Goal: Book appointment/travel/reservation

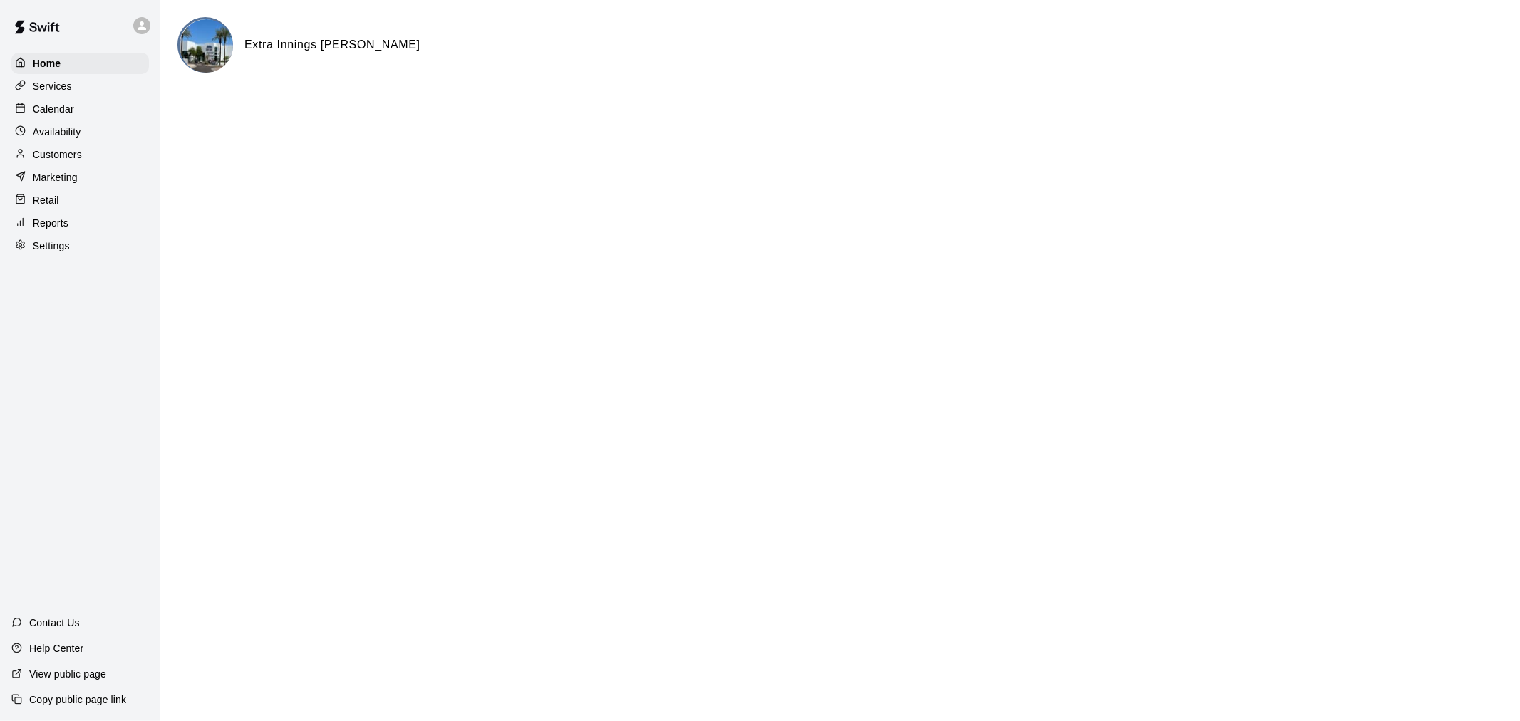
click at [73, 162] on p "Customers" at bounding box center [57, 155] width 49 height 14
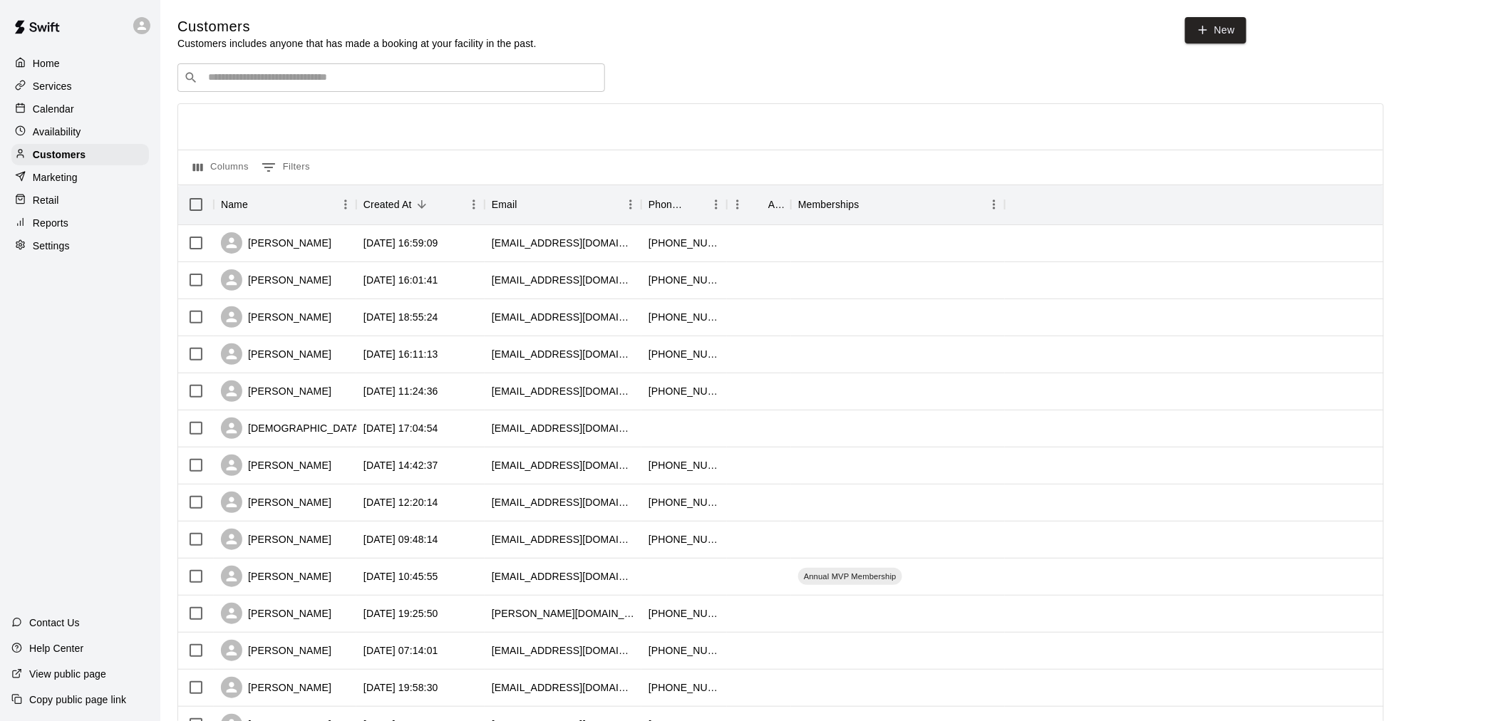
click at [329, 75] on input "Search customers by name or email" at bounding box center [401, 78] width 395 height 14
type input "****"
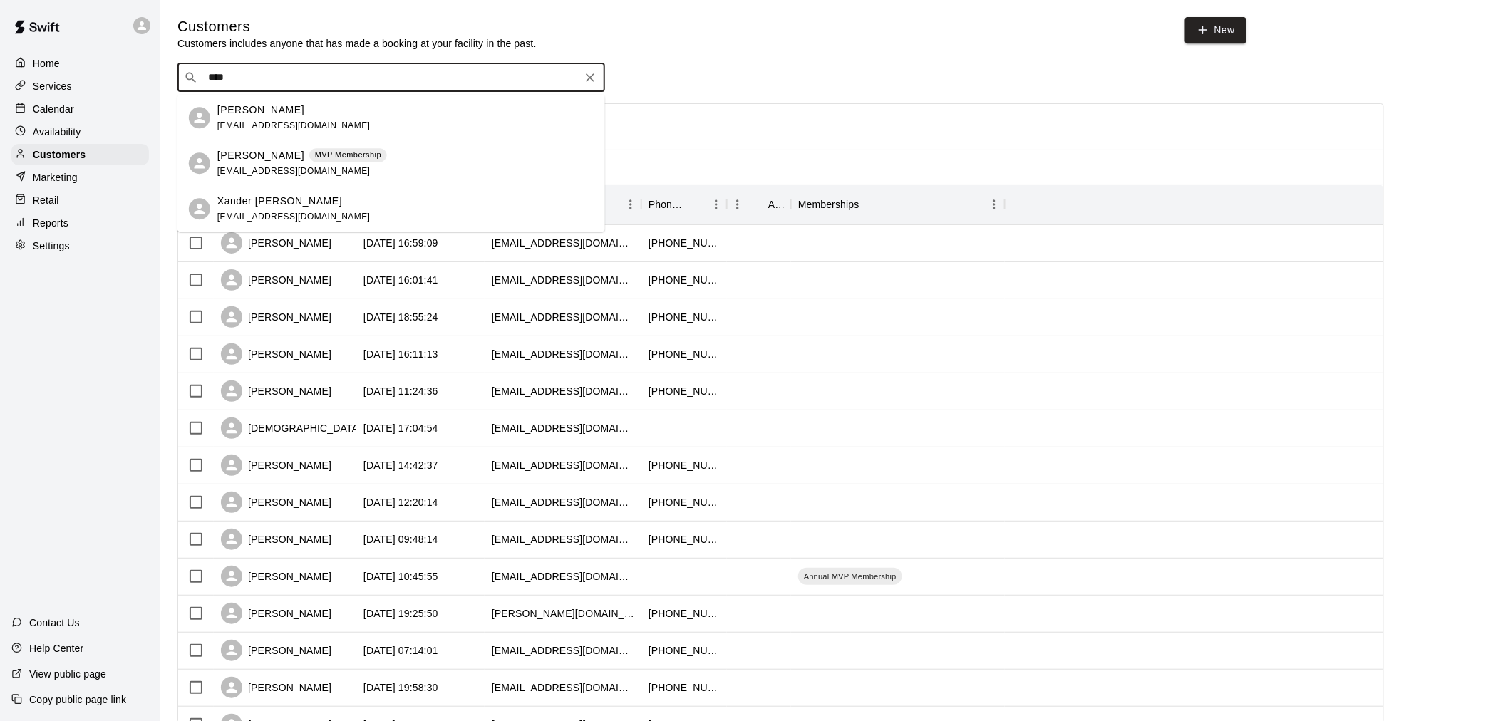
click at [333, 170] on div "[PERSON_NAME] MVP Membership [EMAIL_ADDRESS][DOMAIN_NAME]" at bounding box center [302, 163] width 170 height 31
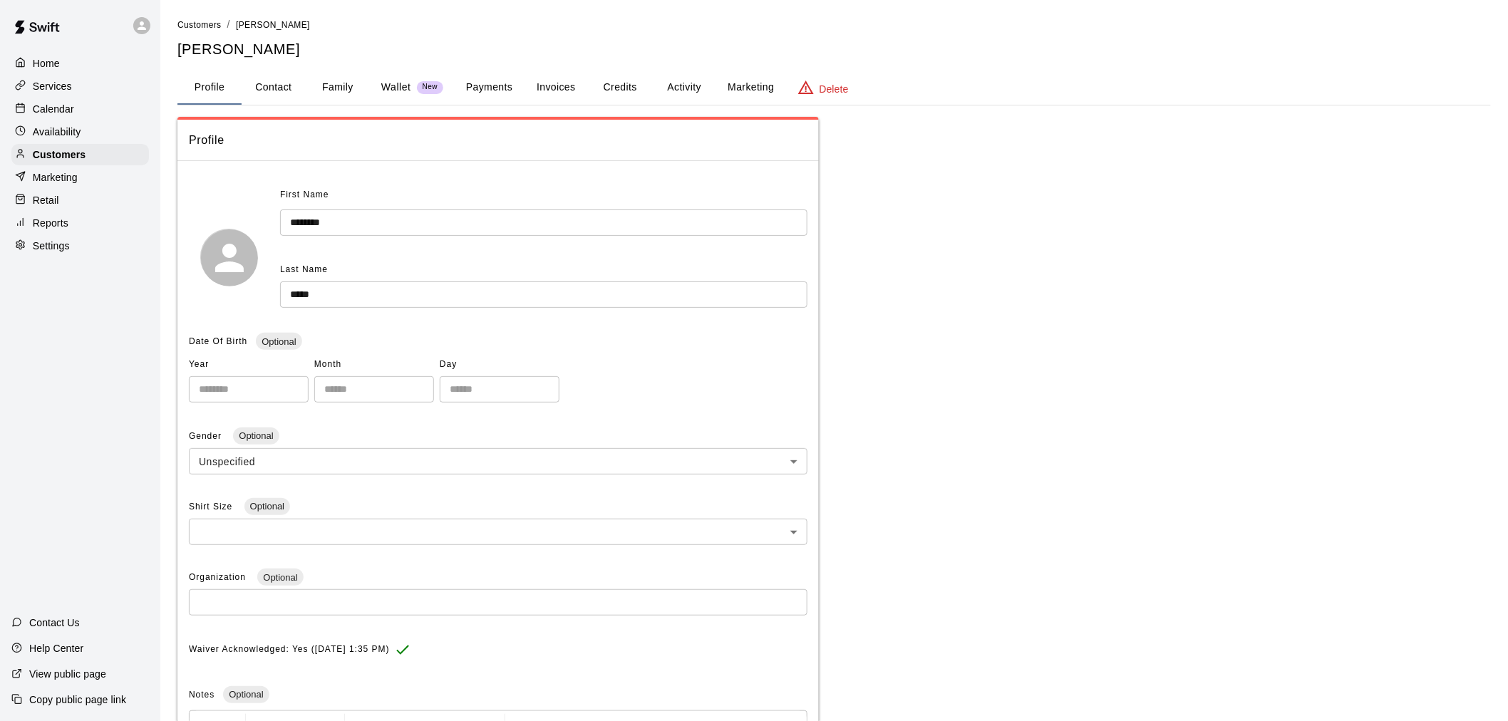
click at [682, 75] on button "Activity" at bounding box center [684, 88] width 64 height 34
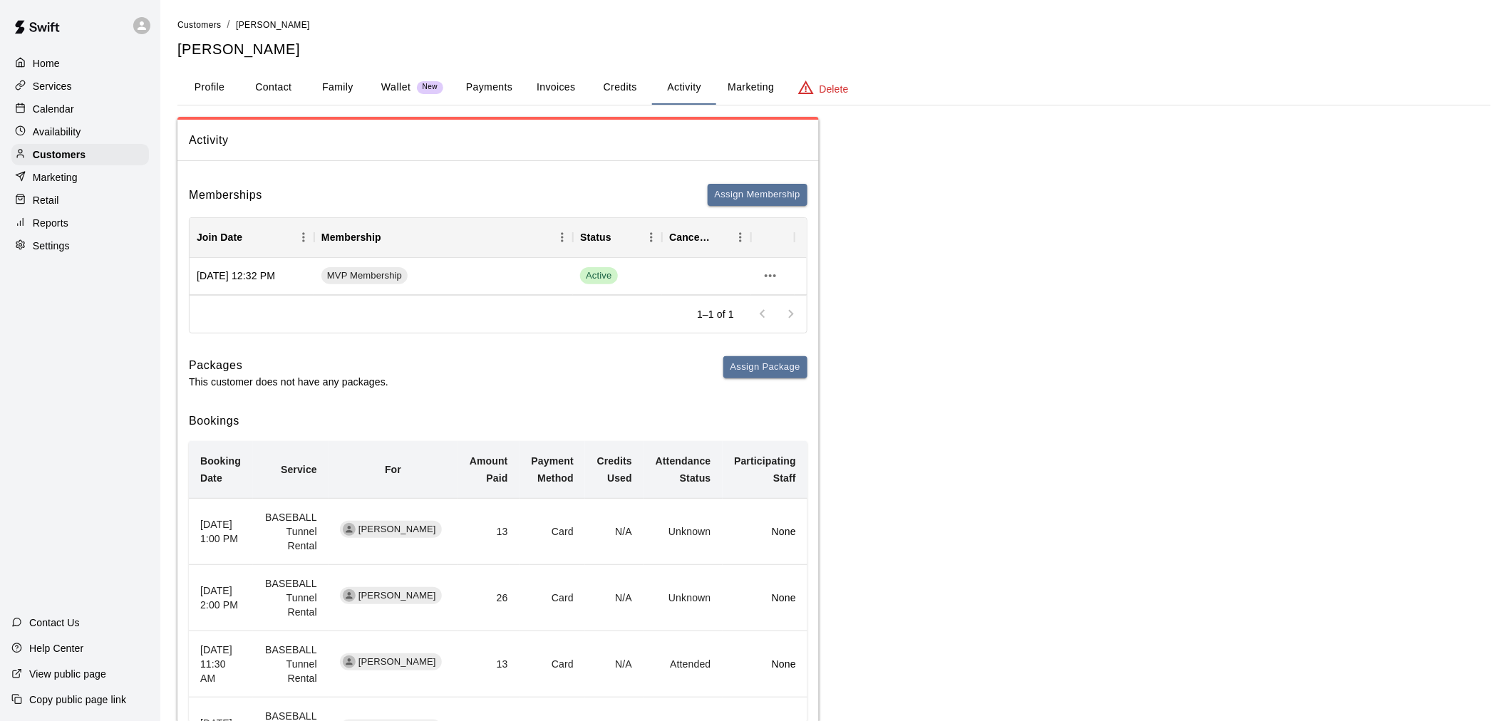
click at [77, 117] on div "Calendar" at bounding box center [80, 108] width 138 height 21
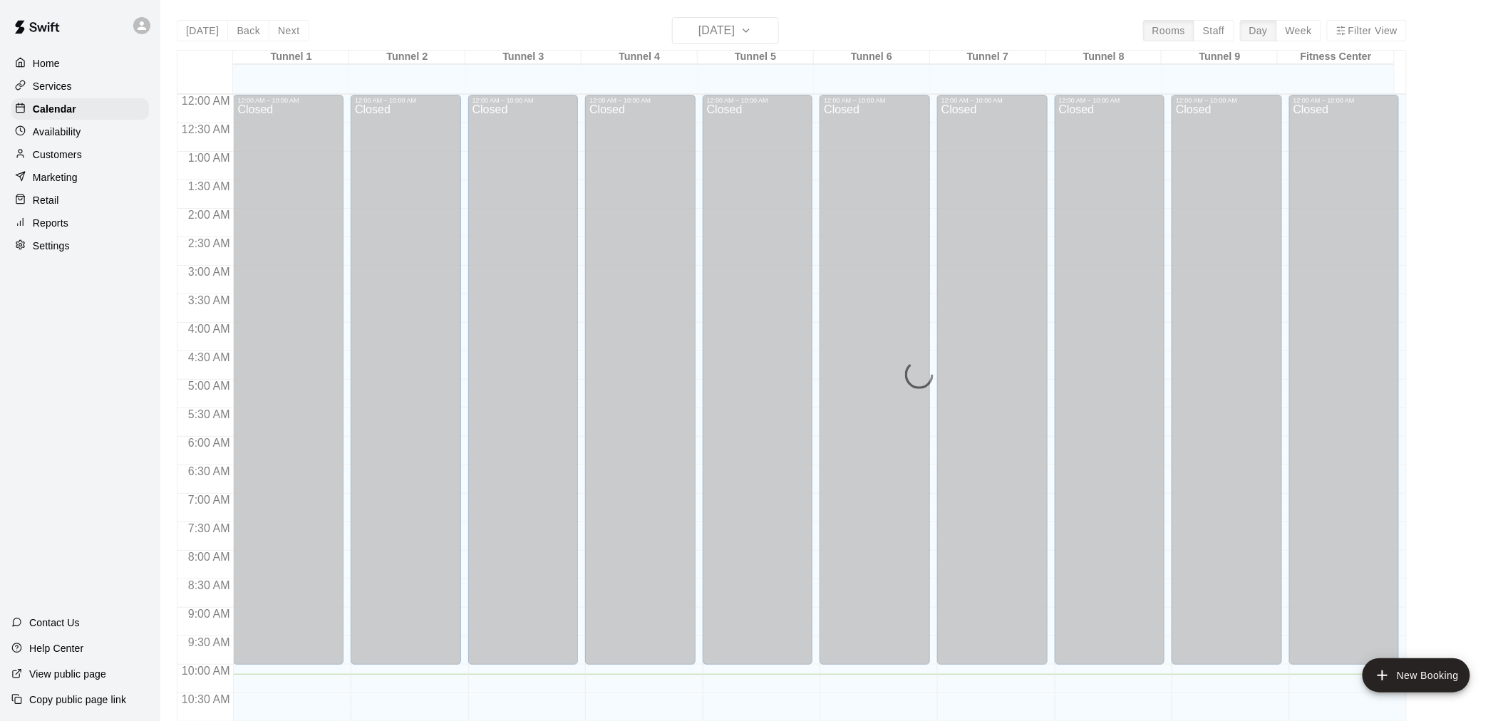
scroll to position [580, 0]
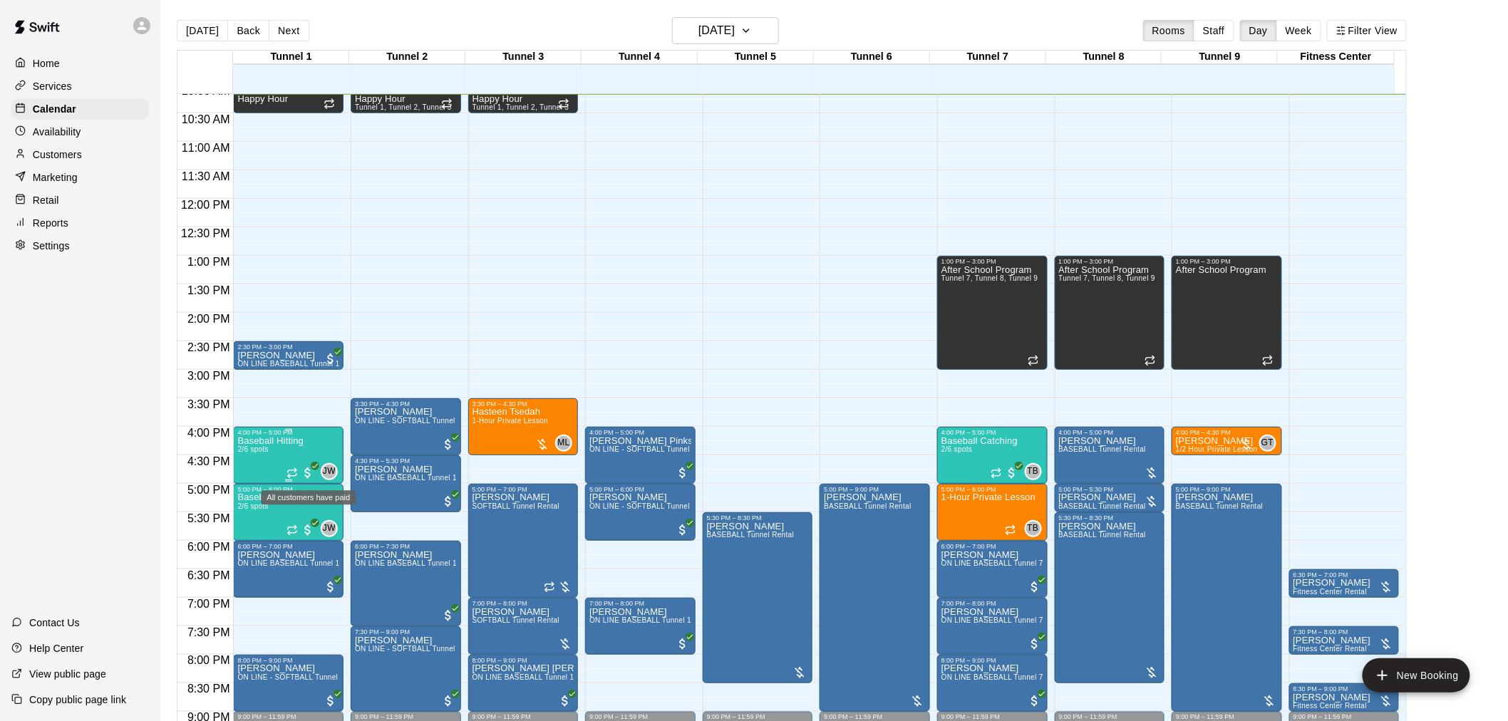
click at [314, 462] on icon "All customers have paid" at bounding box center [315, 466] width 9 height 9
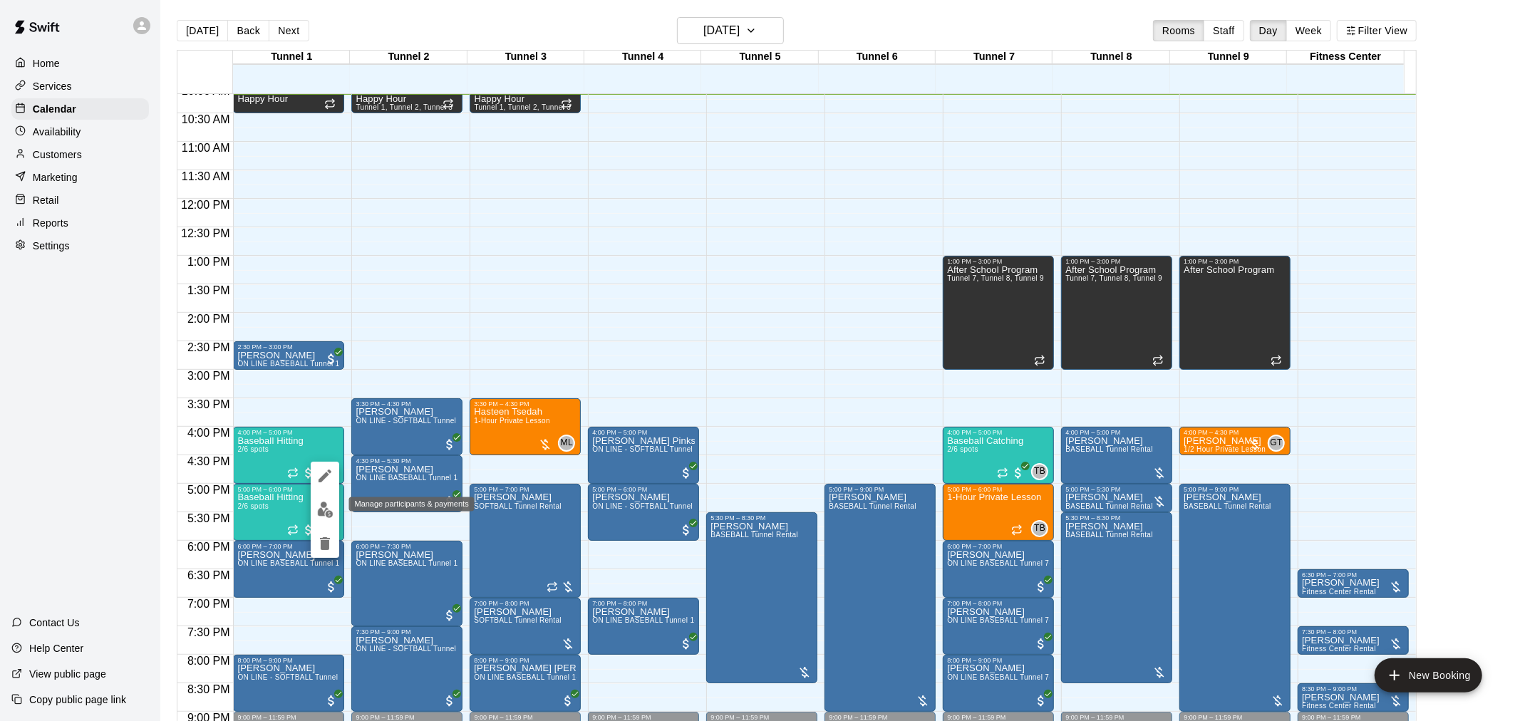
click at [338, 510] on button "edit" at bounding box center [325, 510] width 29 height 28
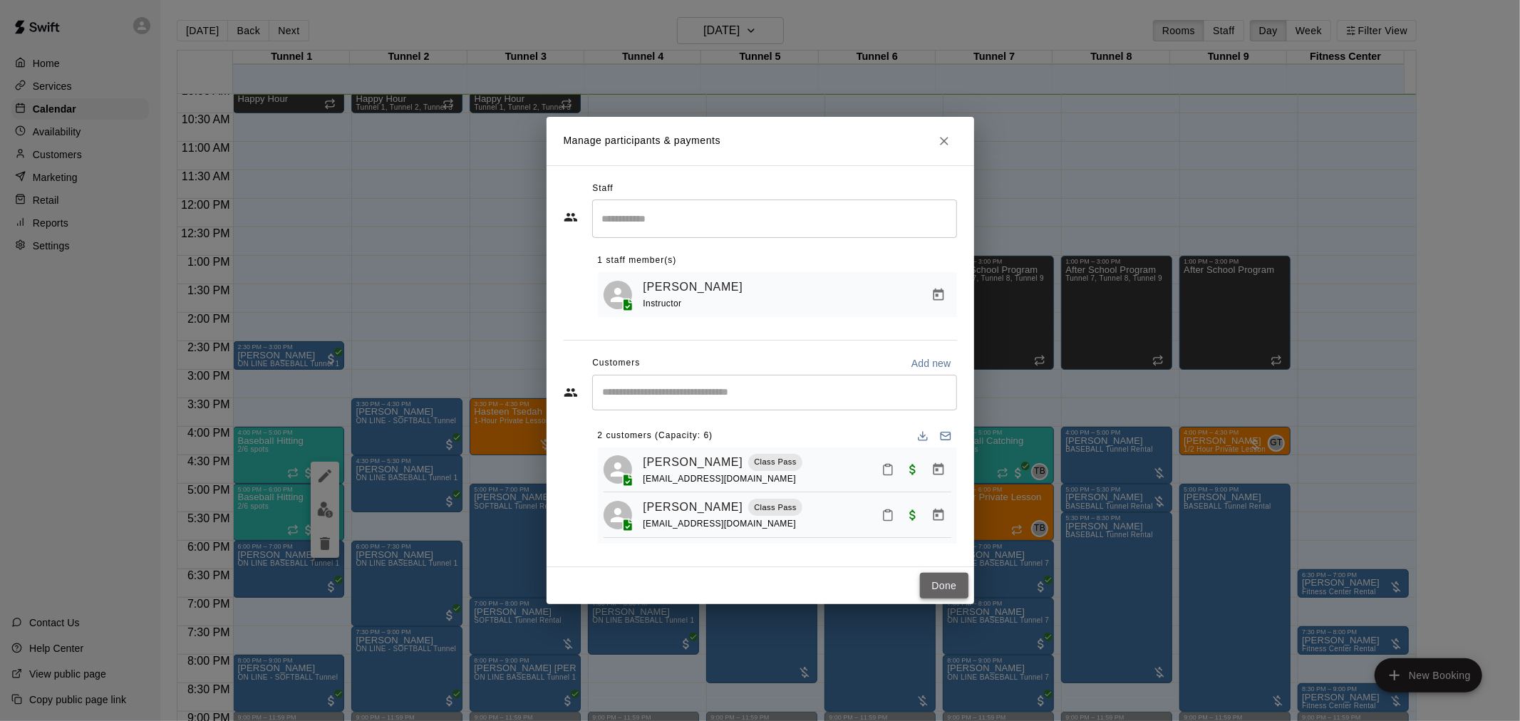
click at [682, 585] on button "Done" at bounding box center [944, 586] width 48 height 26
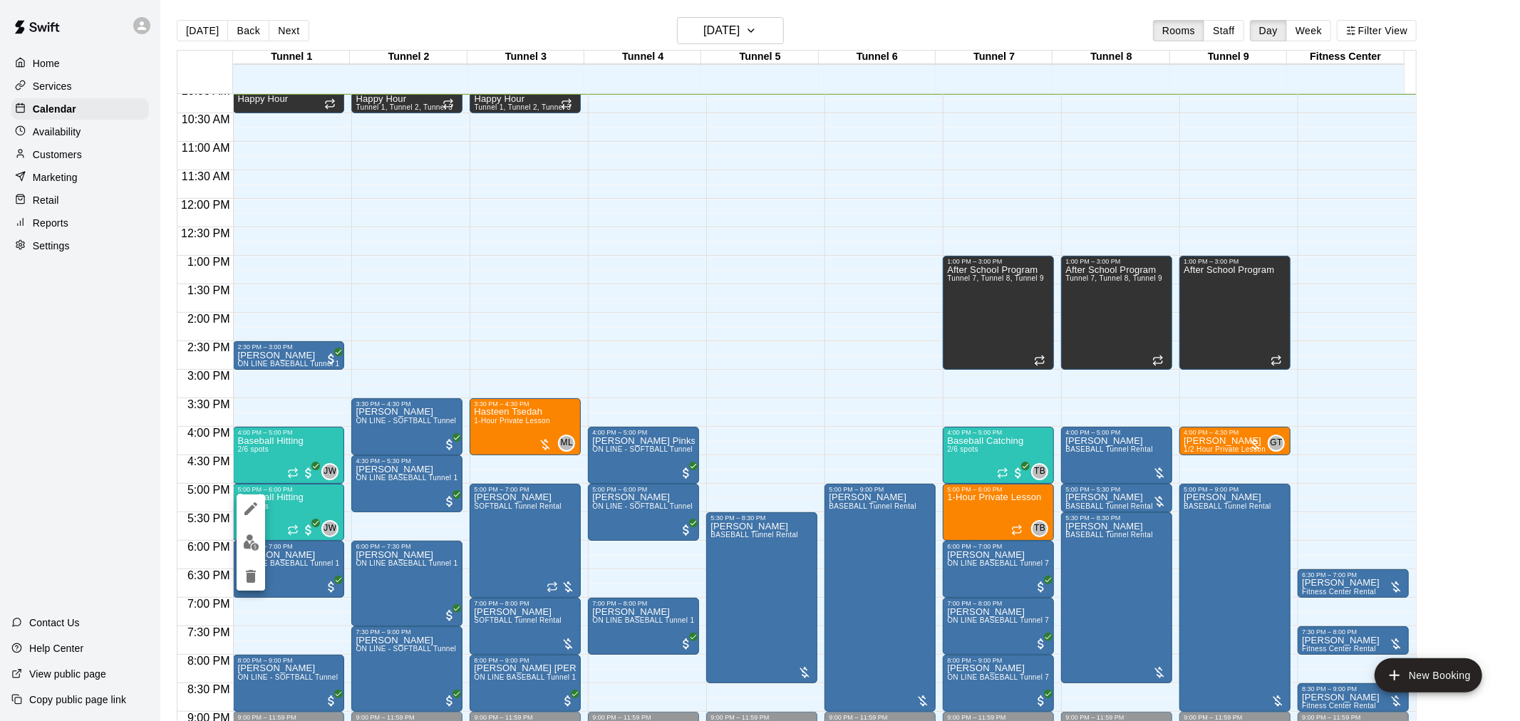
click at [255, 557] on div at bounding box center [251, 543] width 29 height 96
click at [239, 535] on button "edit" at bounding box center [251, 543] width 29 height 28
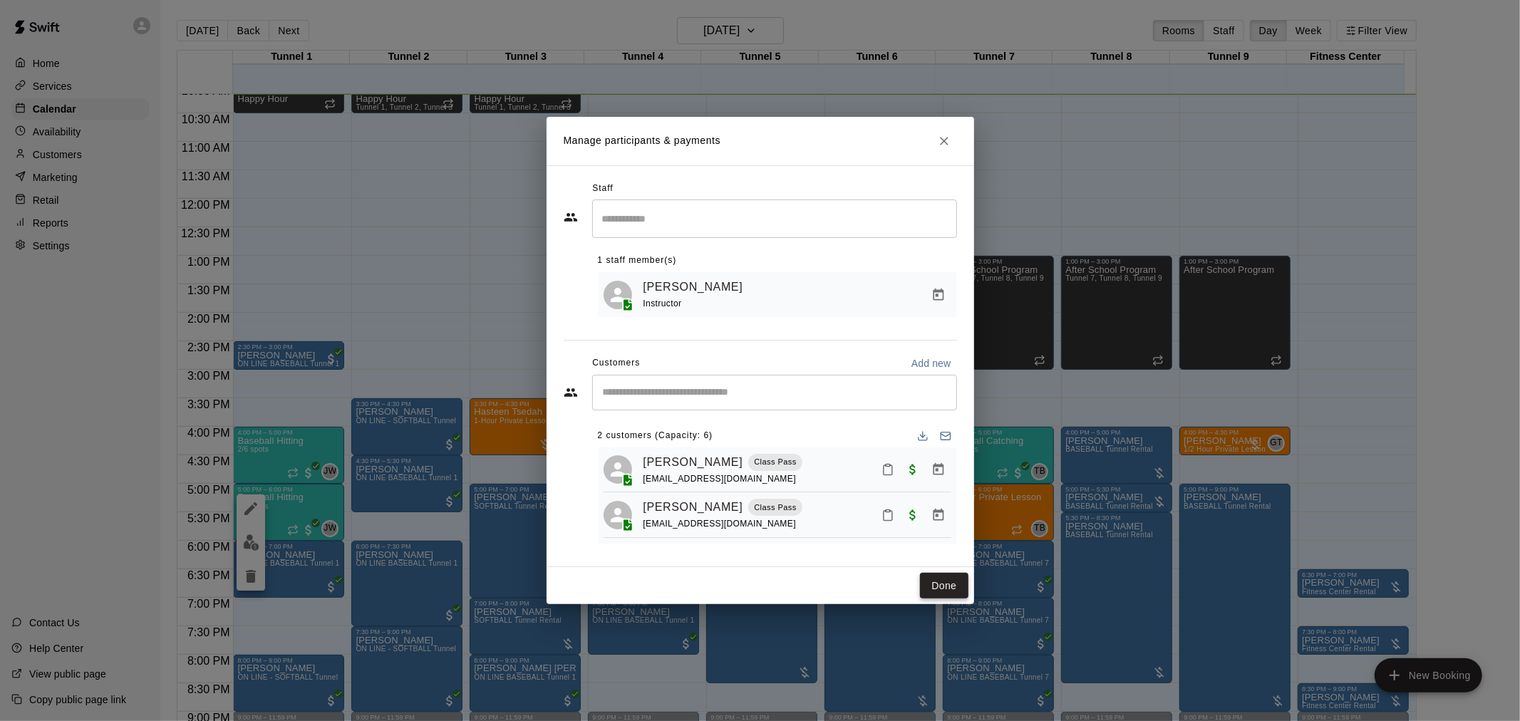
click at [682, 597] on button "Done" at bounding box center [944, 586] width 48 height 26
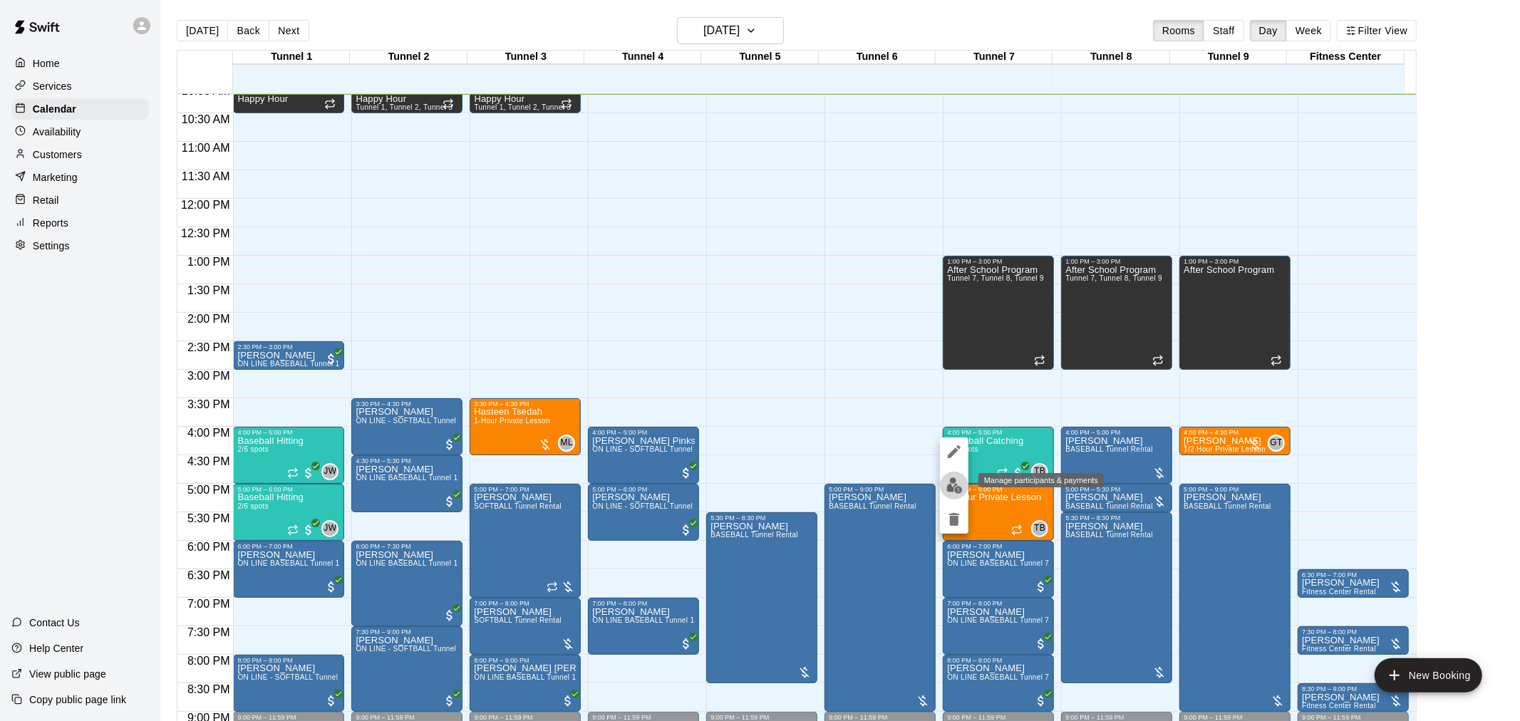
click at [682, 485] on img "edit" at bounding box center [954, 485] width 16 height 16
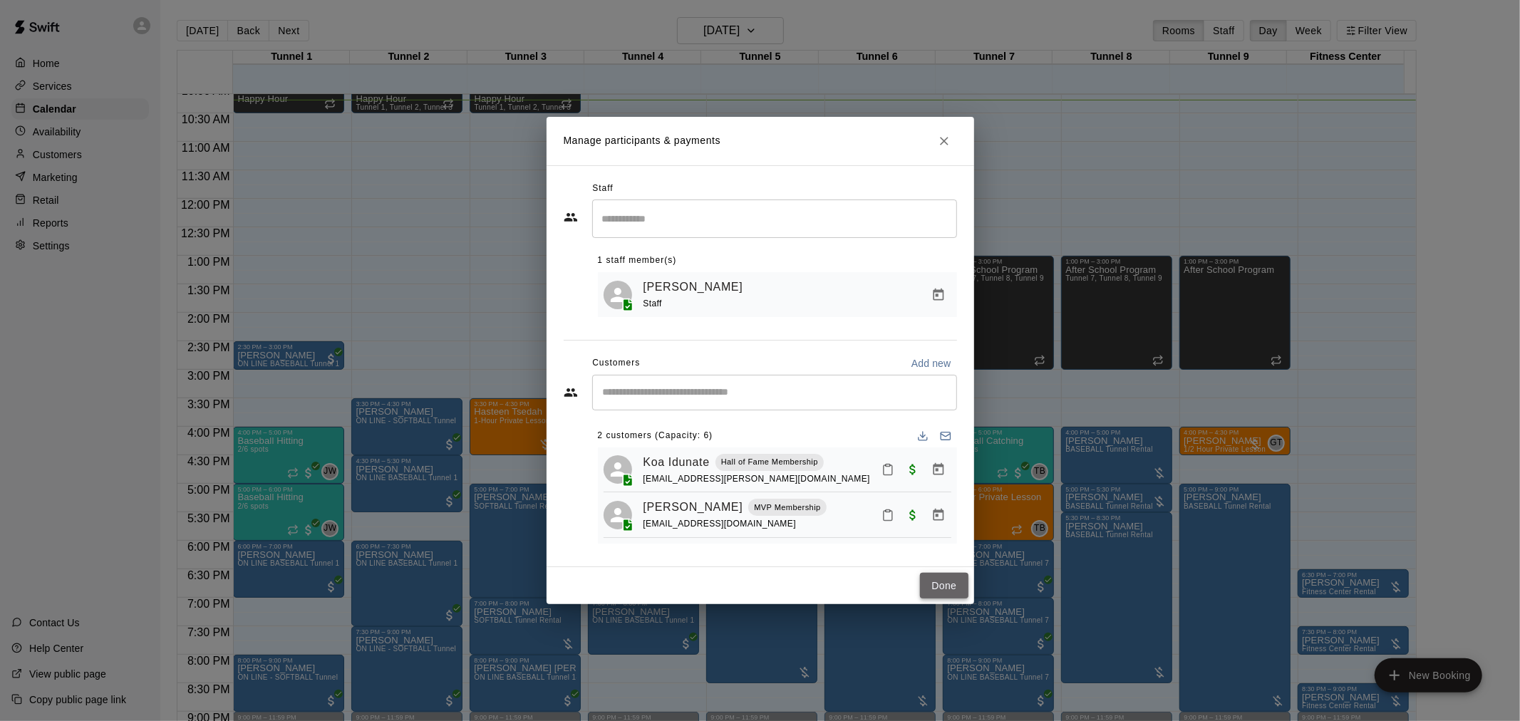
click at [682, 587] on button "Done" at bounding box center [944, 586] width 48 height 26
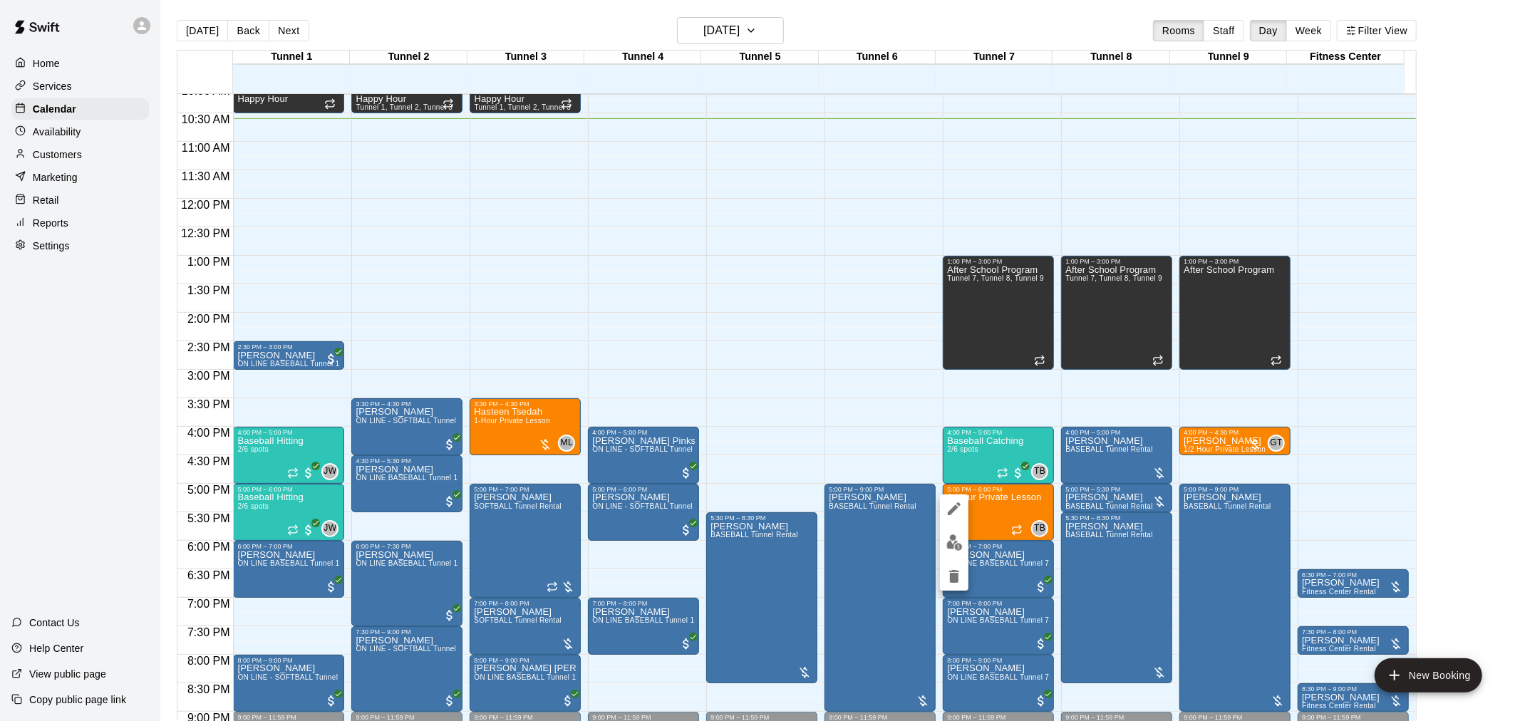
click at [192, 39] on div at bounding box center [760, 360] width 1520 height 721
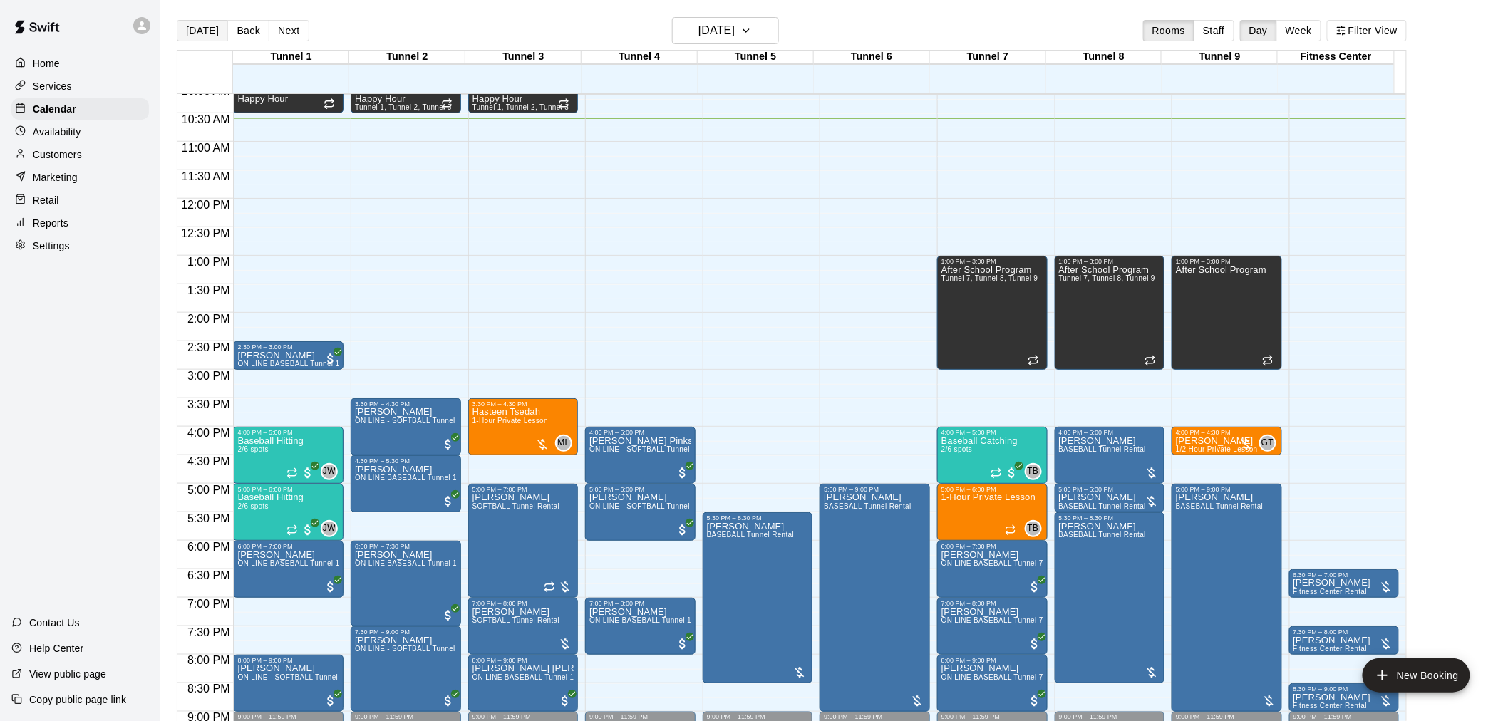
click at [197, 26] on button "[DATE]" at bounding box center [202, 30] width 51 height 21
click at [682, 21] on h6 "[DATE]" at bounding box center [716, 31] width 36 height 20
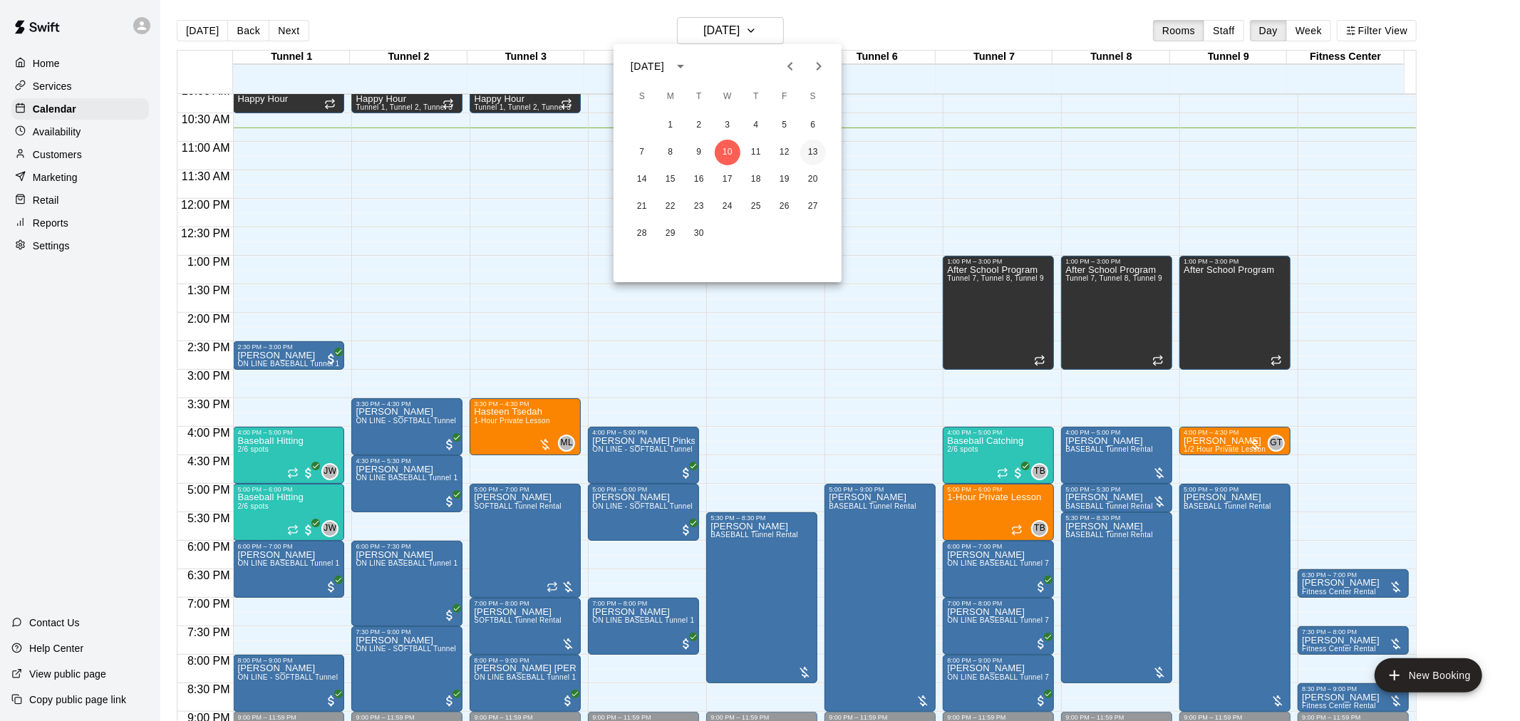
click at [682, 157] on button "13" at bounding box center [813, 153] width 26 height 26
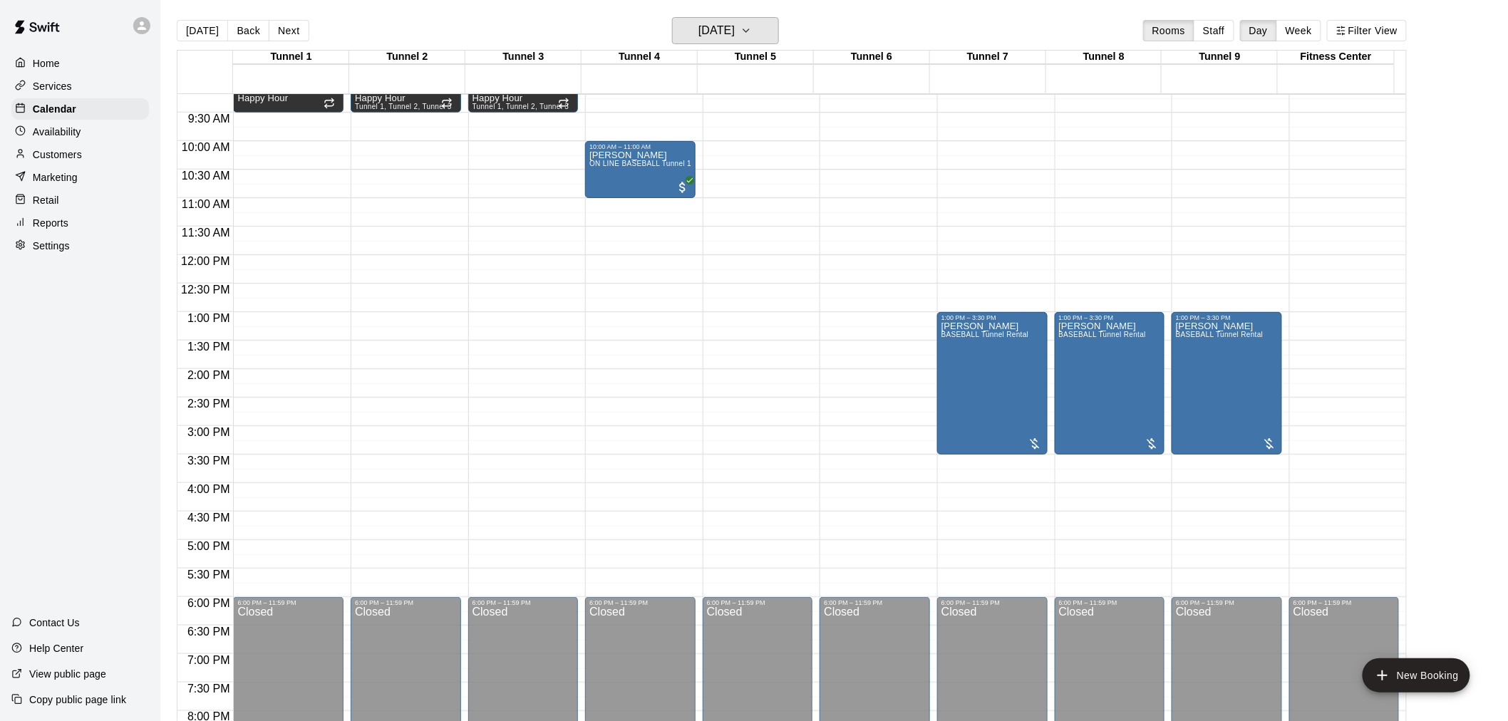
scroll to position [343, 0]
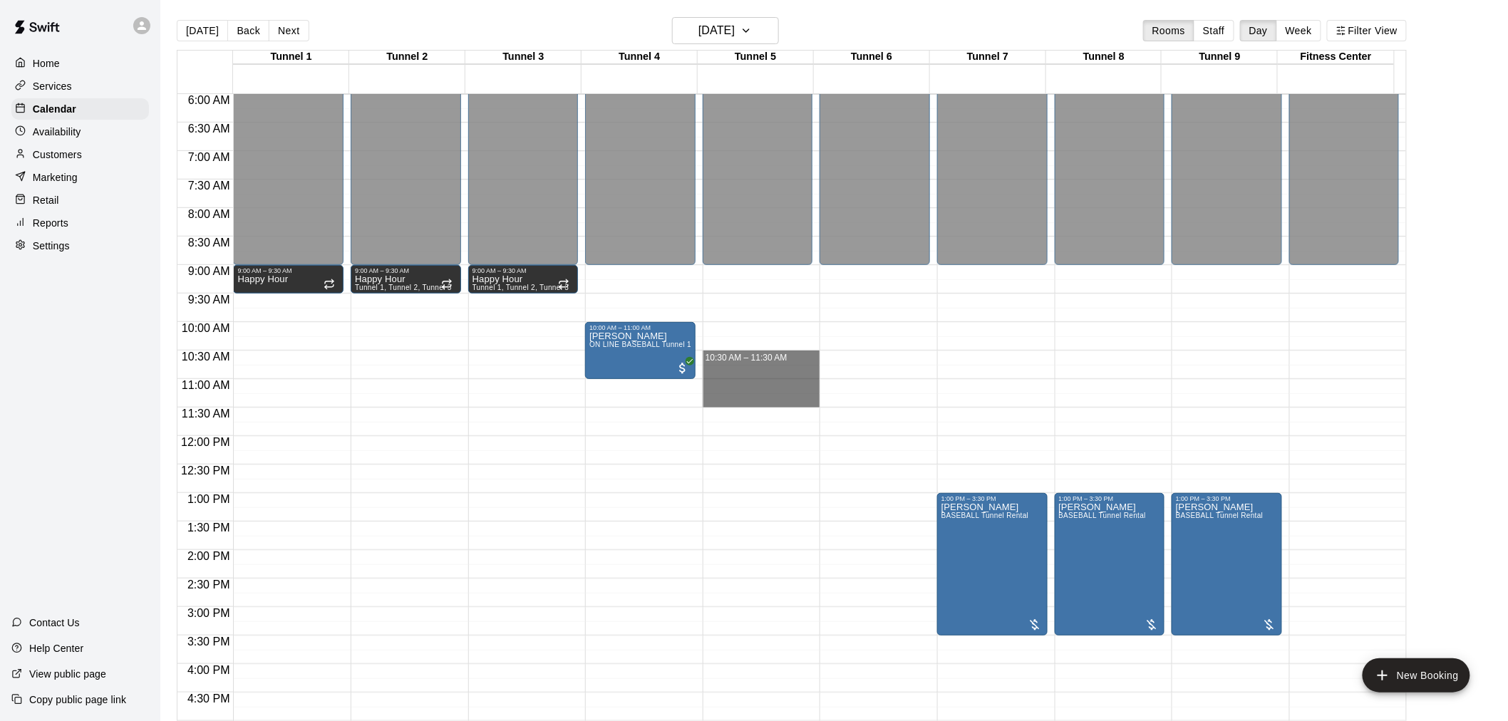
drag, startPoint x: 759, startPoint y: 353, endPoint x: 765, endPoint y: 403, distance: 50.3
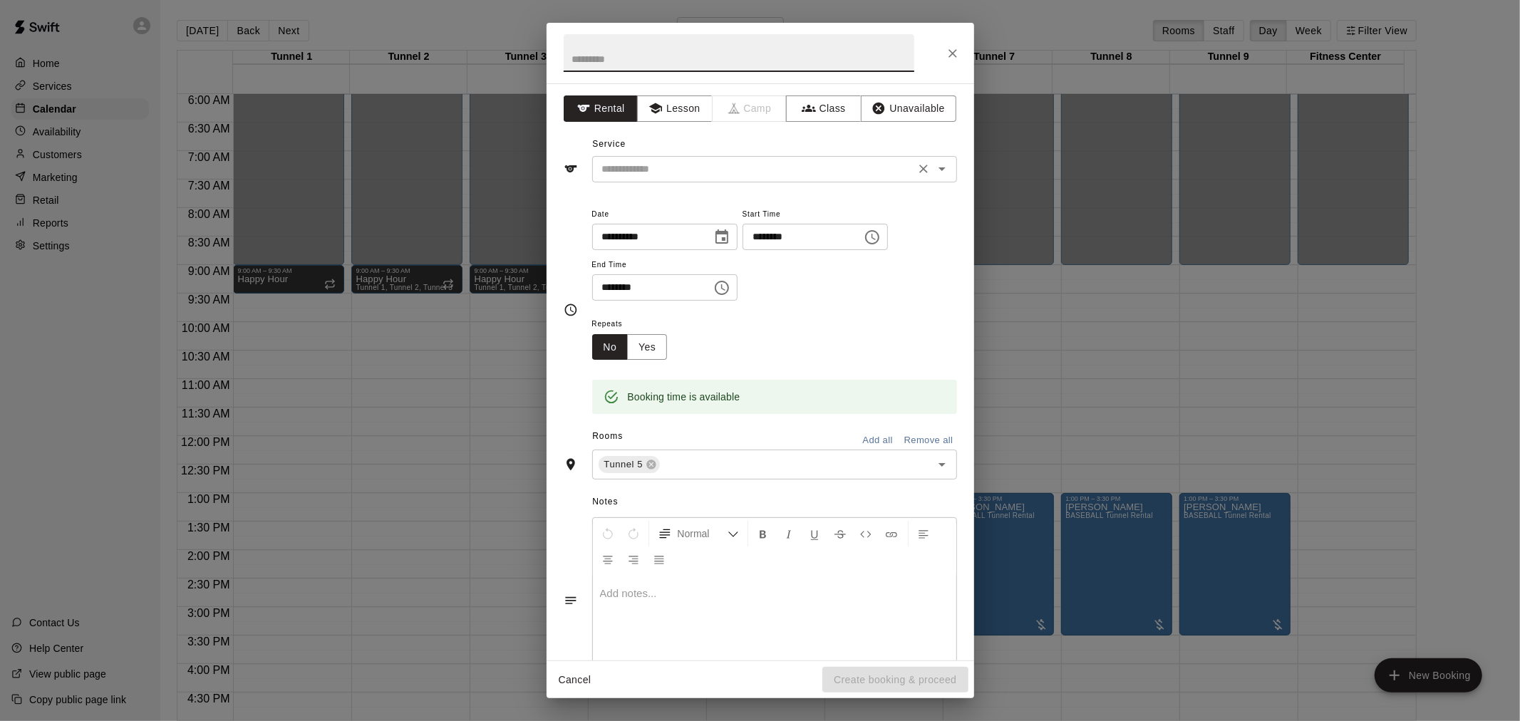
click at [680, 158] on div "​" at bounding box center [774, 169] width 365 height 26
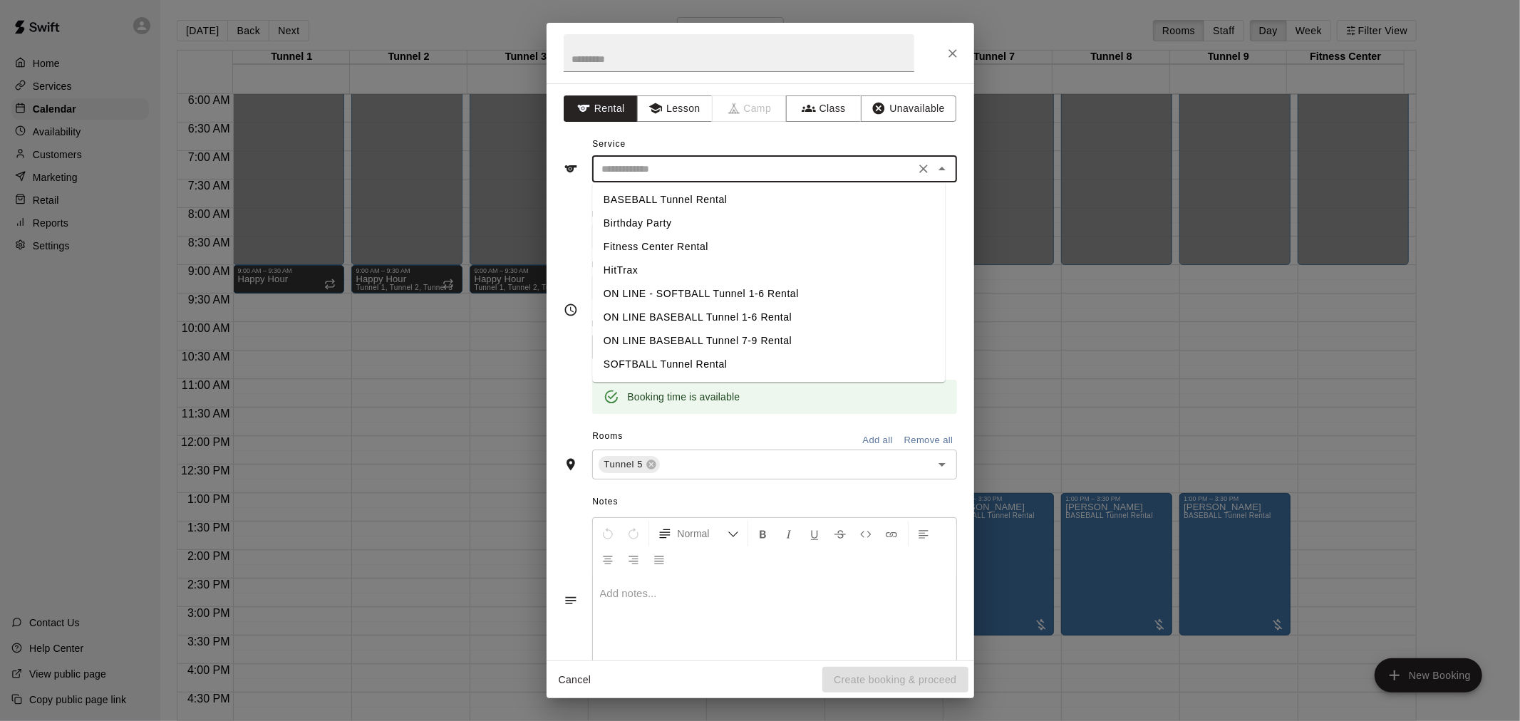
click at [675, 193] on li "BASEBALL Tunnel Rental" at bounding box center [768, 200] width 353 height 24
click at [682, 171] on input "**********" at bounding box center [753, 169] width 314 height 18
click at [682, 360] on li "SOFTBALL Tunnel Rental" at bounding box center [768, 365] width 353 height 24
type input "**********"
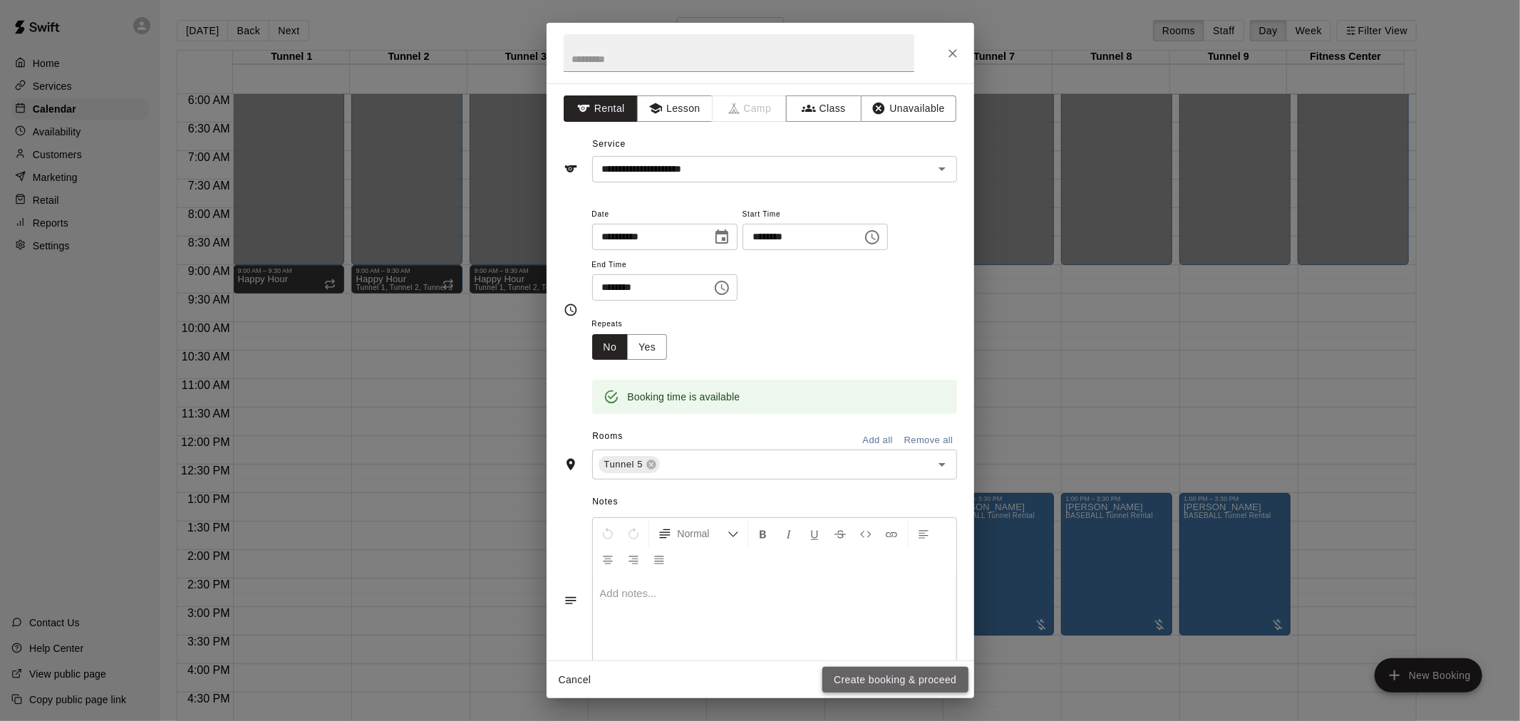
click at [682, 648] on button "Create booking & proceed" at bounding box center [894, 680] width 145 height 26
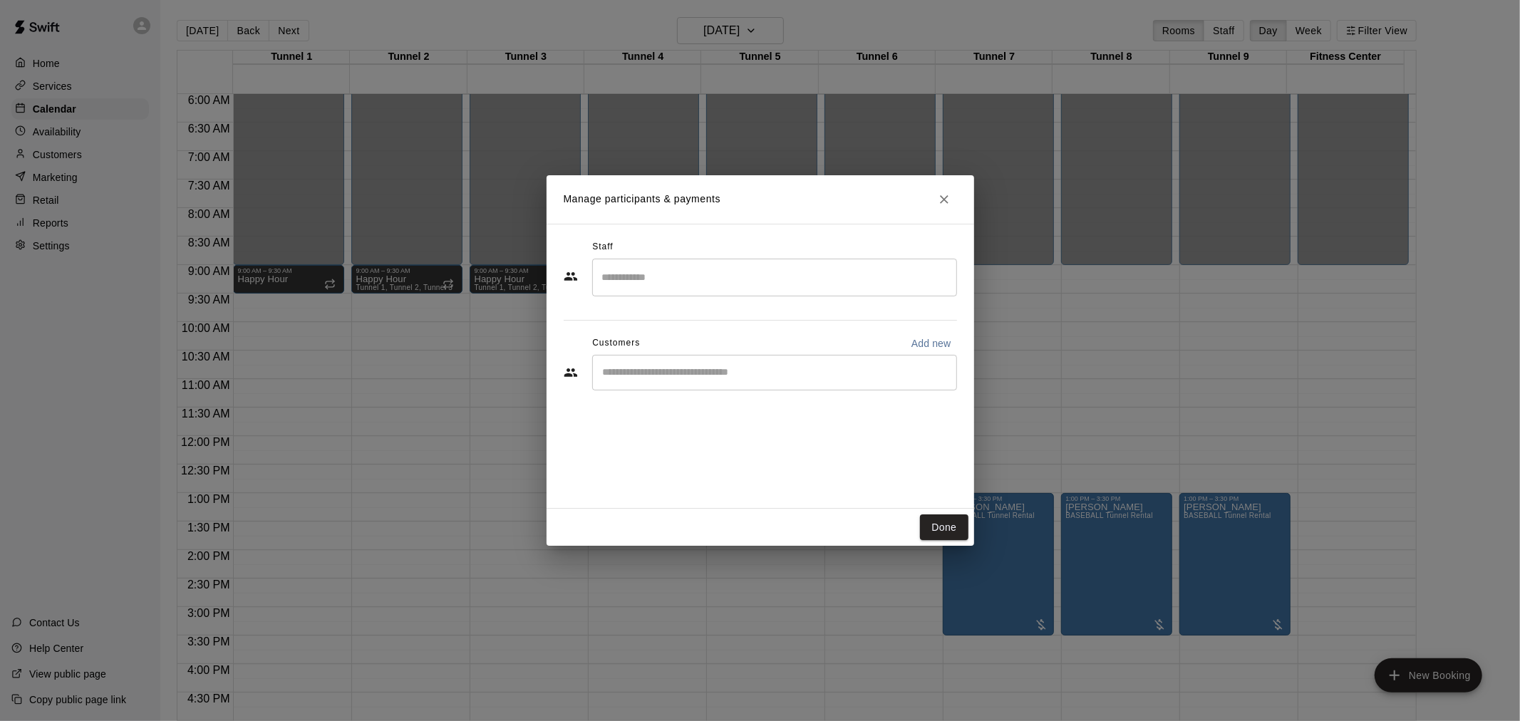
click at [682, 368] on input "Start typing to search customers..." at bounding box center [775, 373] width 352 height 14
type input "********"
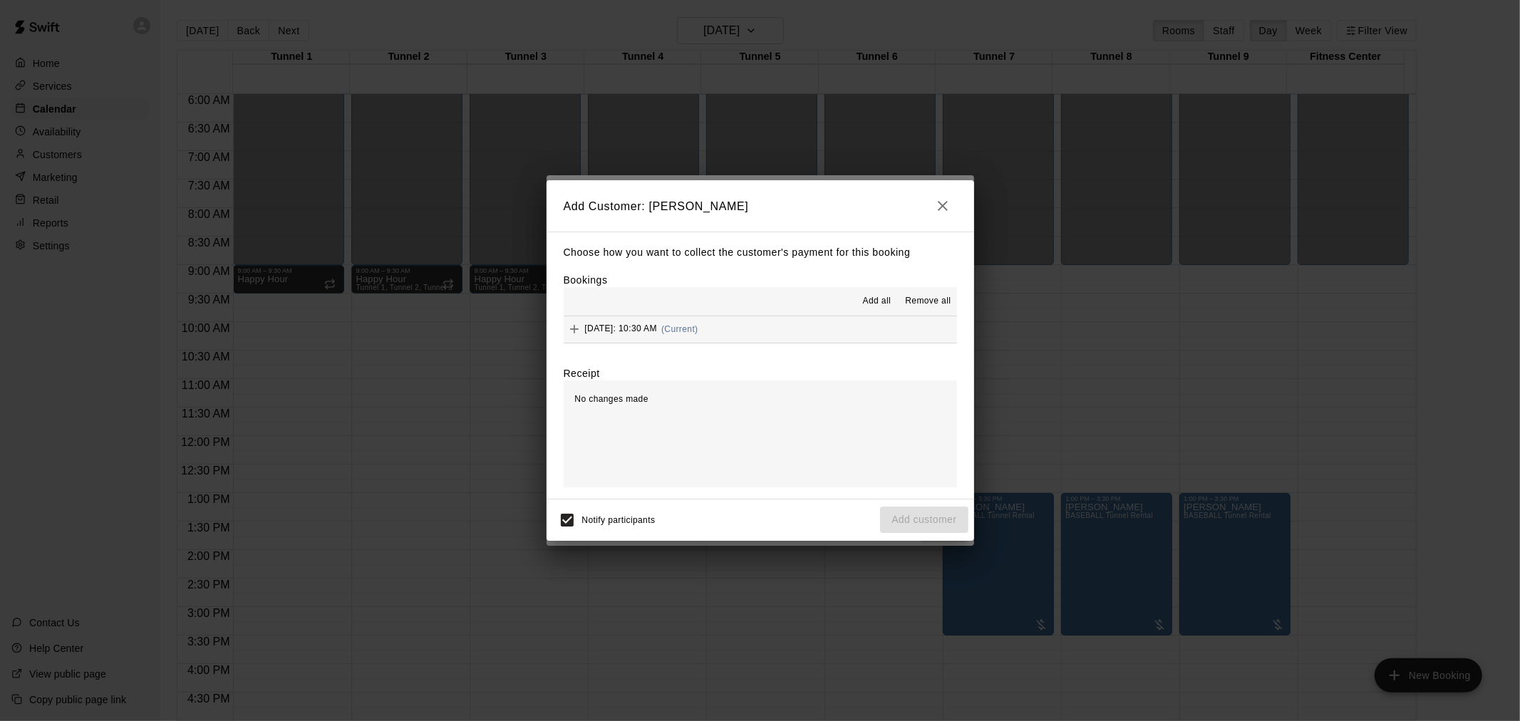
click at [682, 341] on button "[DATE]: 10:30 AM (Current)" at bounding box center [760, 329] width 393 height 26
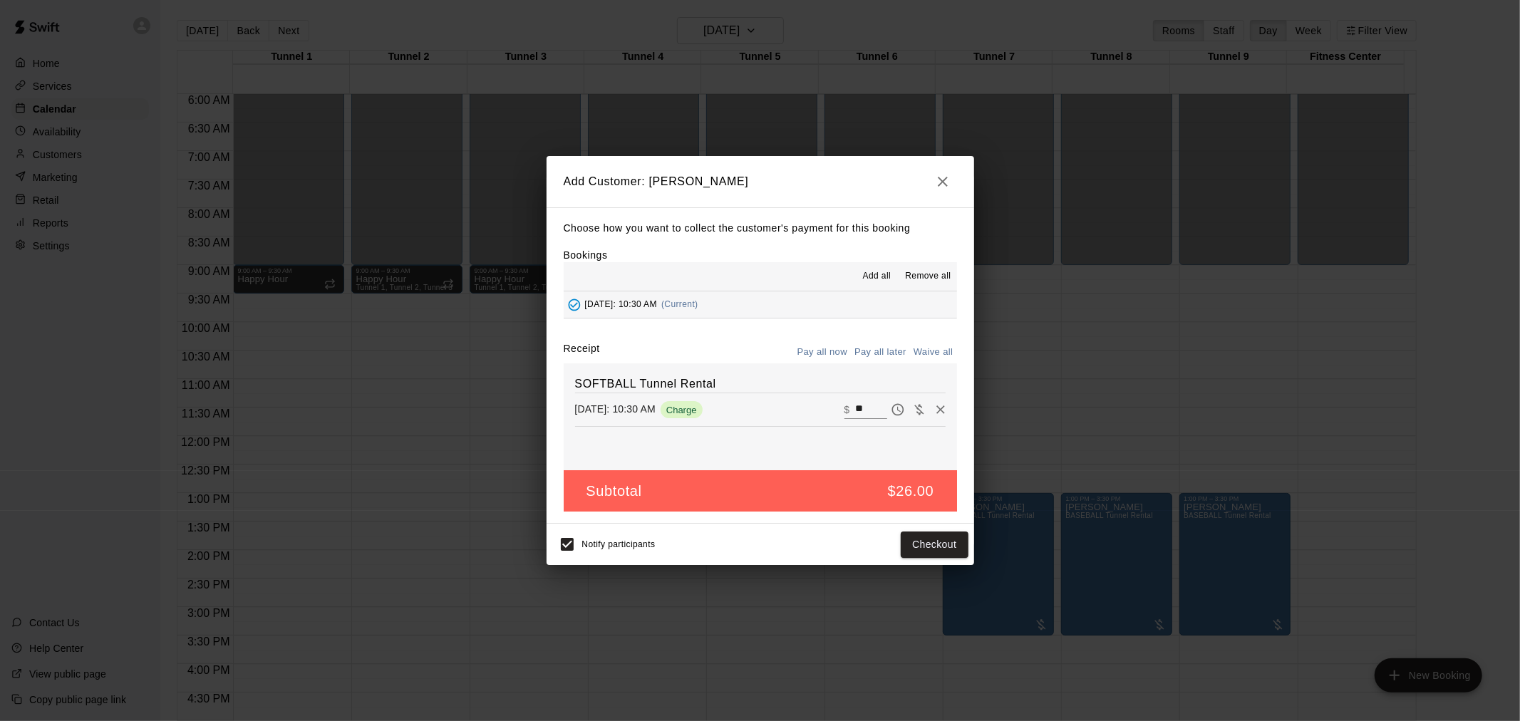
click at [682, 354] on button "Pay all later" at bounding box center [880, 352] width 59 height 22
click at [682, 547] on button "Add customer" at bounding box center [924, 545] width 88 height 26
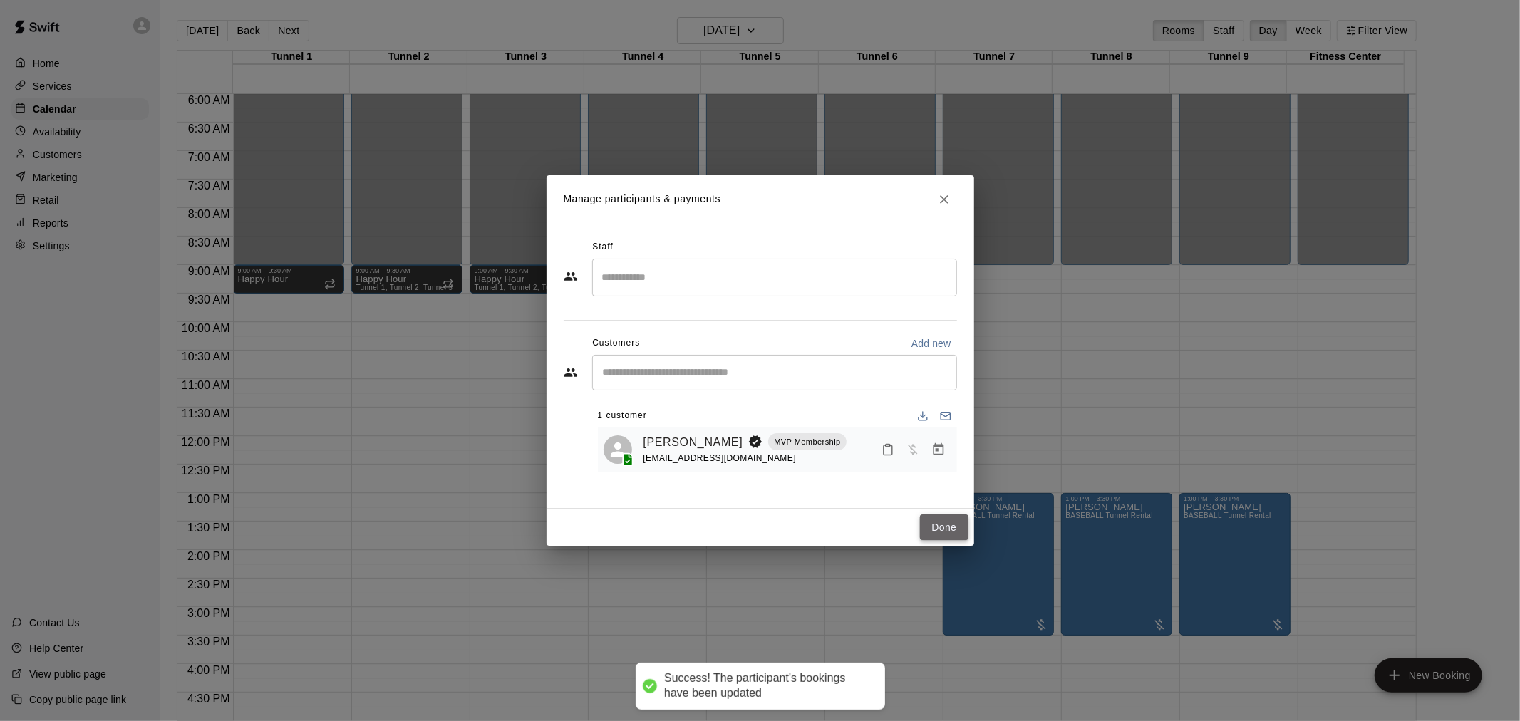
click at [682, 517] on button "Done" at bounding box center [944, 527] width 48 height 26
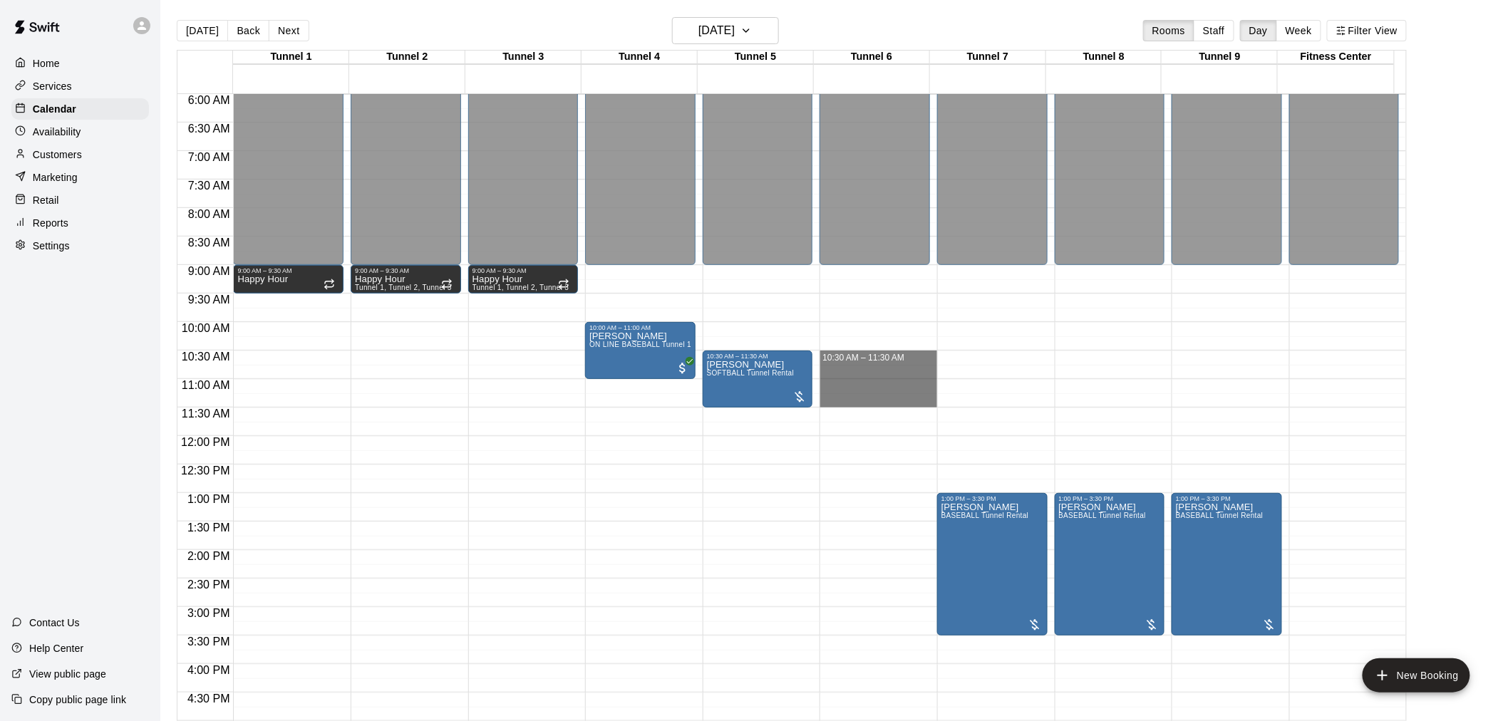
drag, startPoint x: 832, startPoint y: 356, endPoint x: 832, endPoint y: 403, distance: 47.0
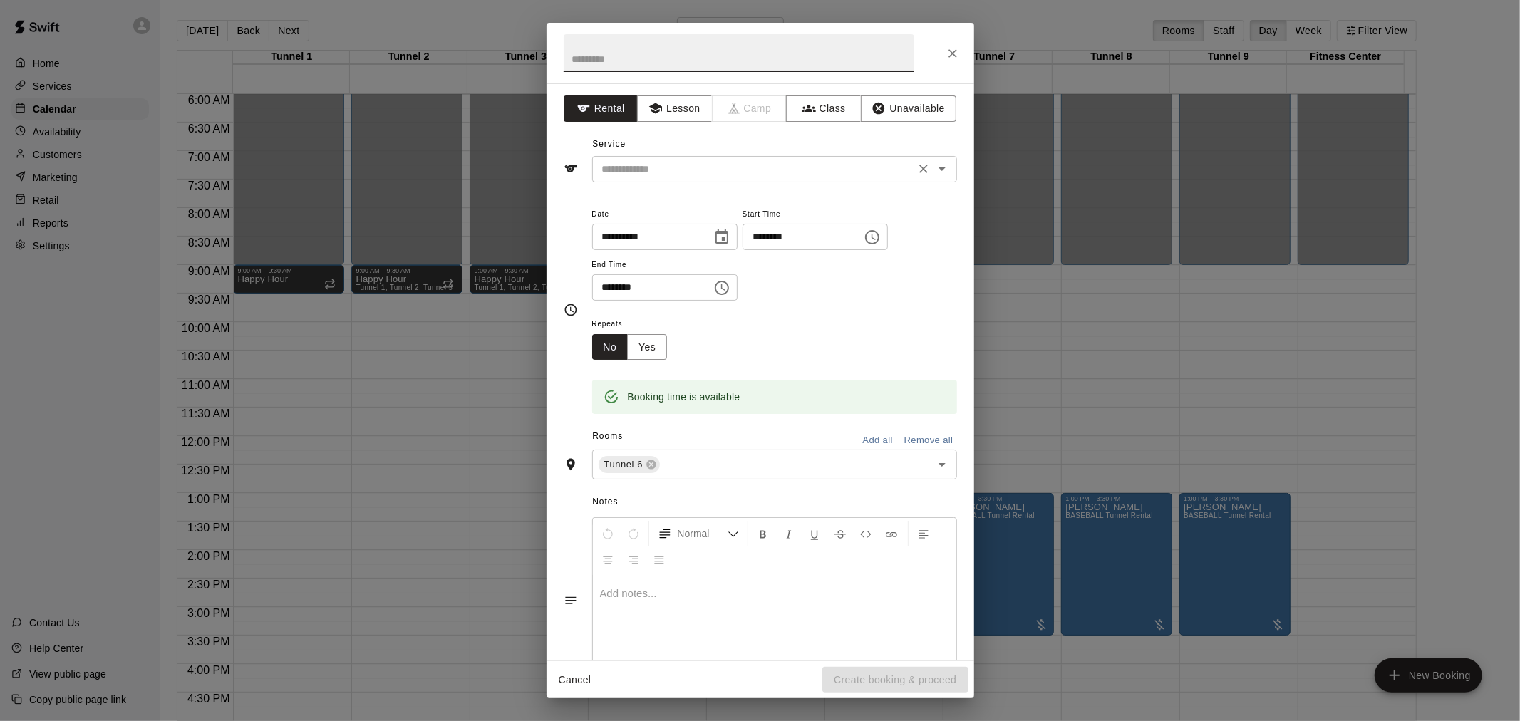
click at [682, 167] on input "text" at bounding box center [753, 169] width 314 height 18
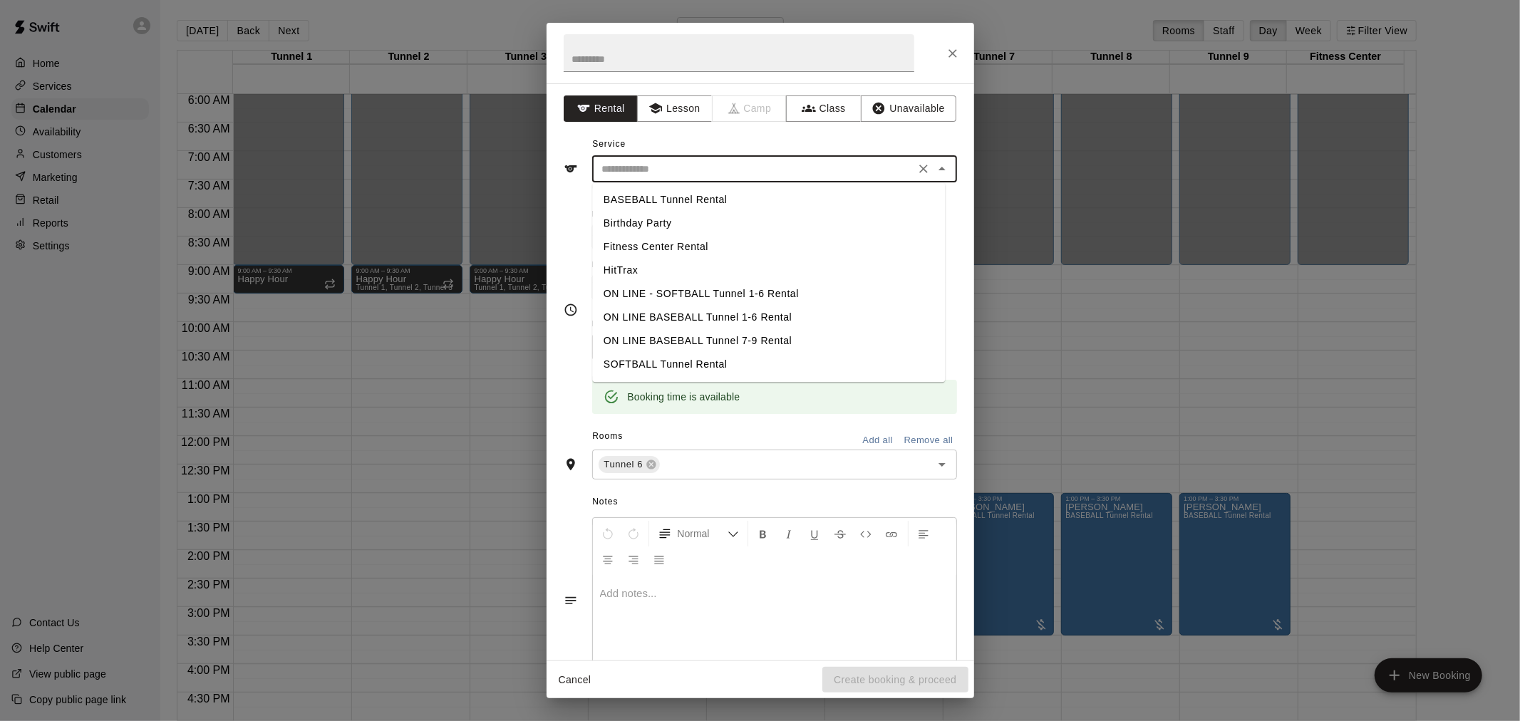
click at [682, 361] on li "SOFTBALL Tunnel Rental" at bounding box center [768, 365] width 353 height 24
type input "**********"
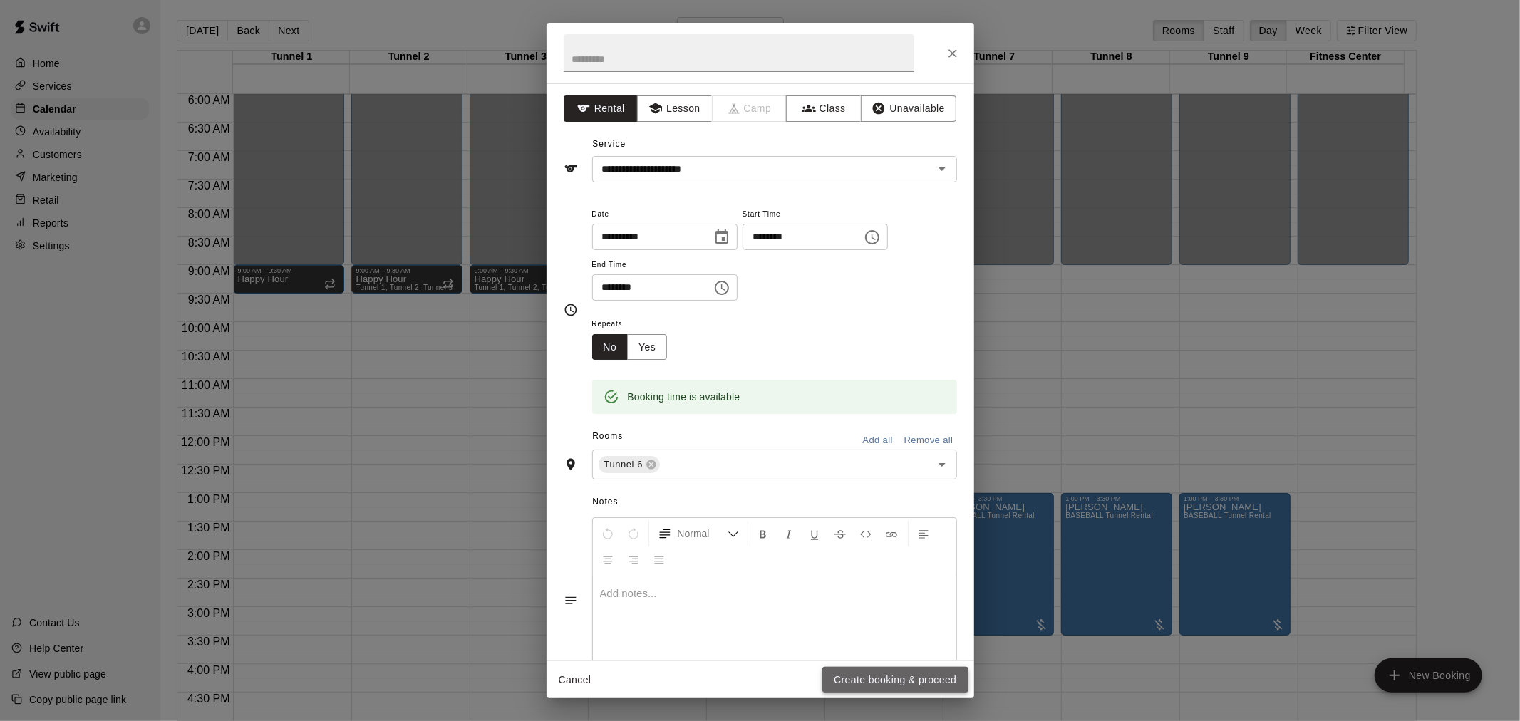
click at [682, 648] on button "Create booking & proceed" at bounding box center [894, 680] width 145 height 26
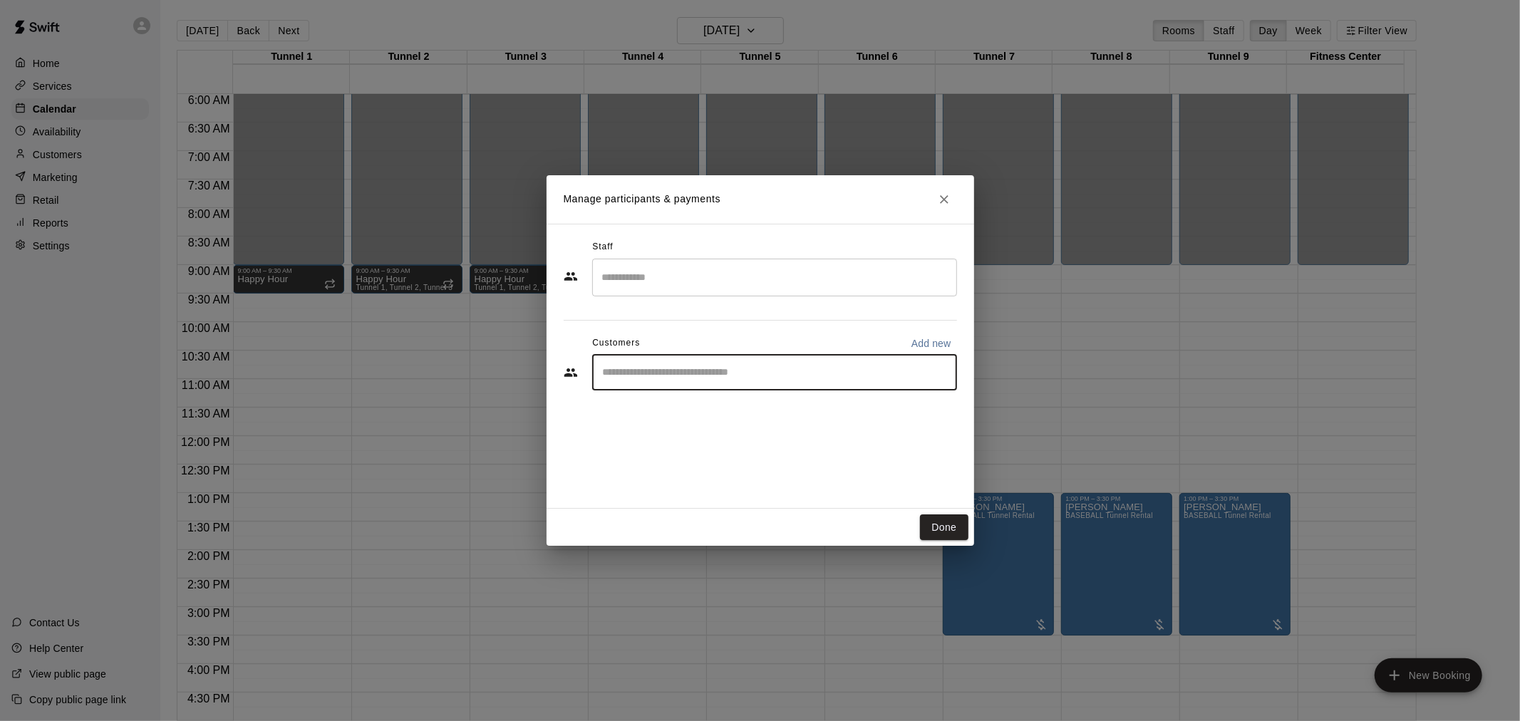
click at [682, 374] on input "Start typing to search customers..." at bounding box center [775, 373] width 352 height 14
type input "**********"
click at [682, 423] on div "[PERSON_NAME] MVP Membership [EMAIL_ADDRESS][DOMAIN_NAME]" at bounding box center [789, 413] width 314 height 31
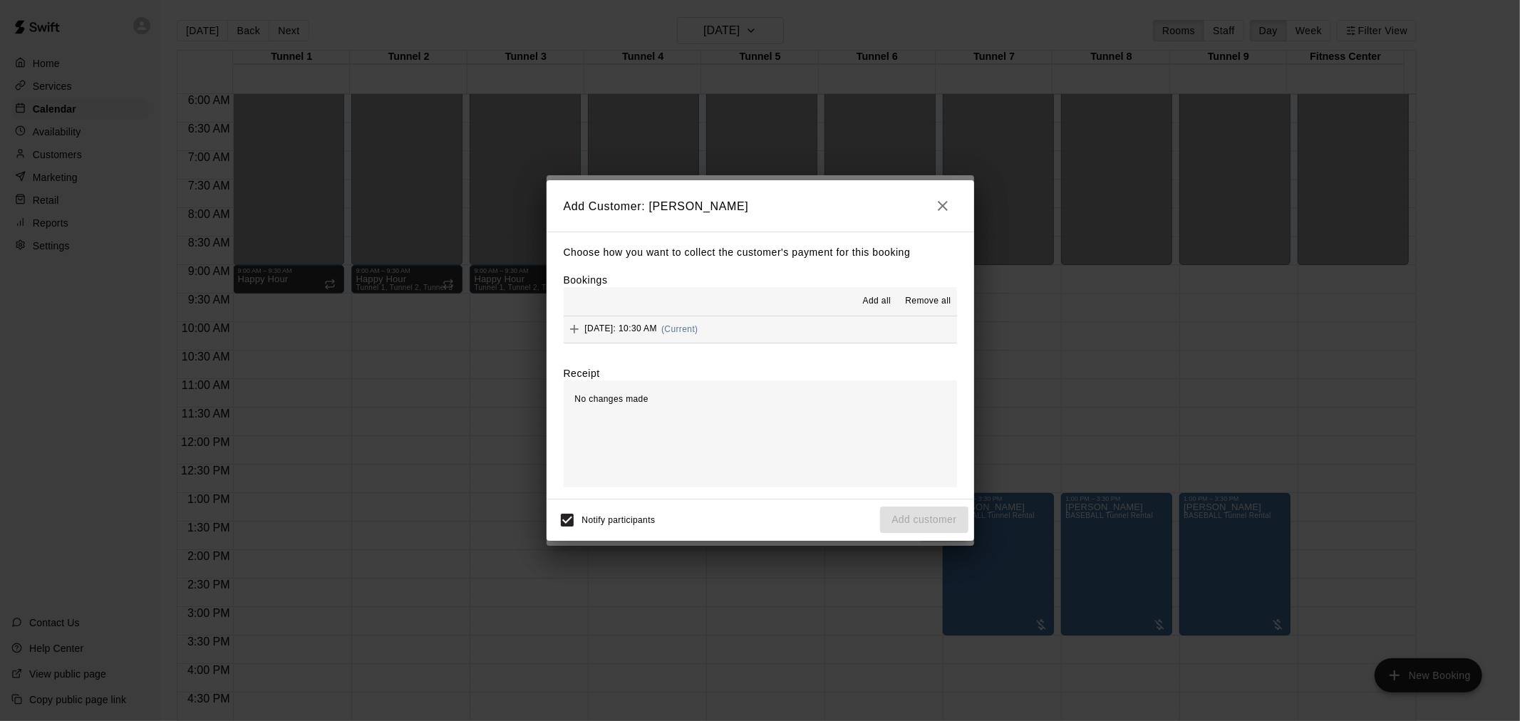
click at [682, 348] on div "Choose how you want to collect the customer's payment for this booking Bookings…" at bounding box center [761, 365] width 428 height 267
click at [682, 323] on div "[DATE]: 10:30 AM (Current)" at bounding box center [631, 329] width 135 height 21
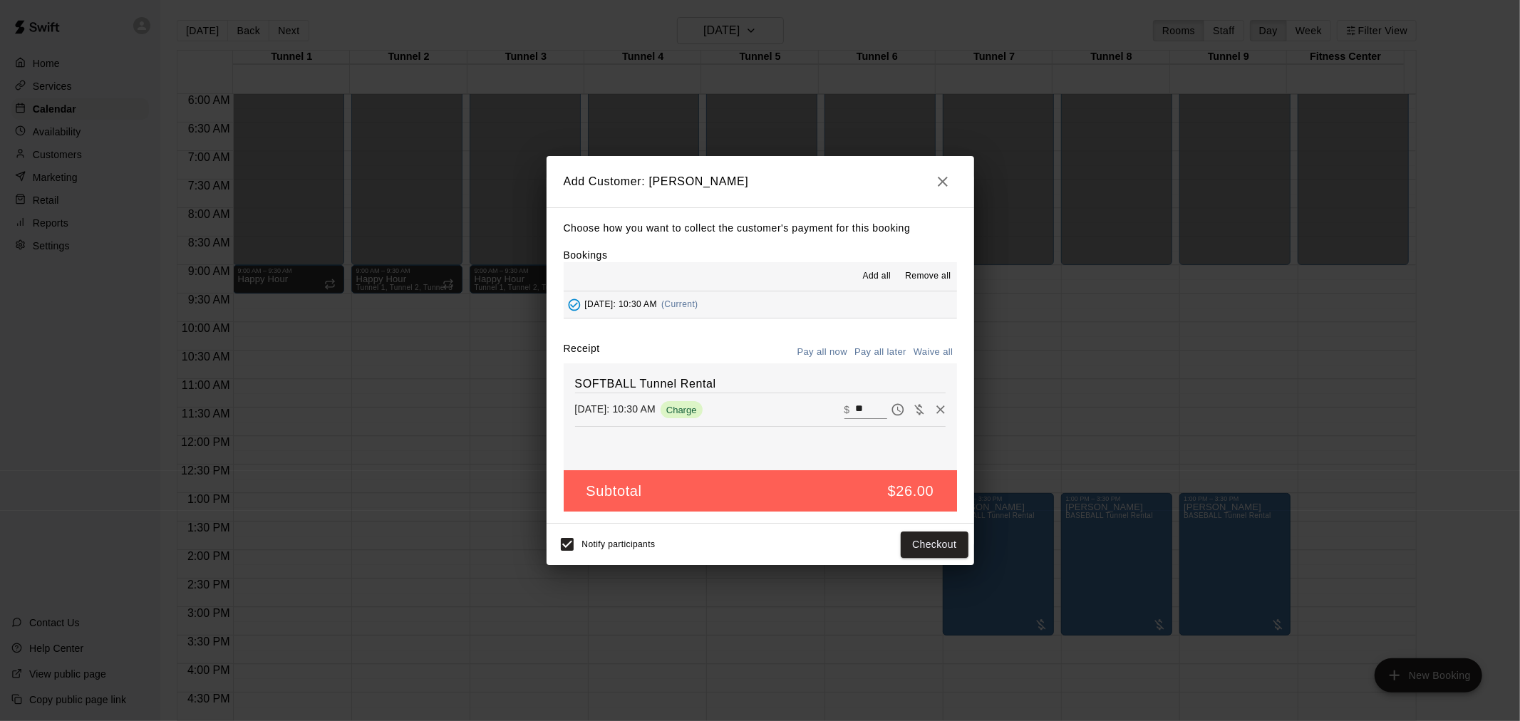
click at [682, 361] on button "Pay all later" at bounding box center [880, 352] width 59 height 22
click at [682, 539] on button "Add customer" at bounding box center [924, 545] width 88 height 26
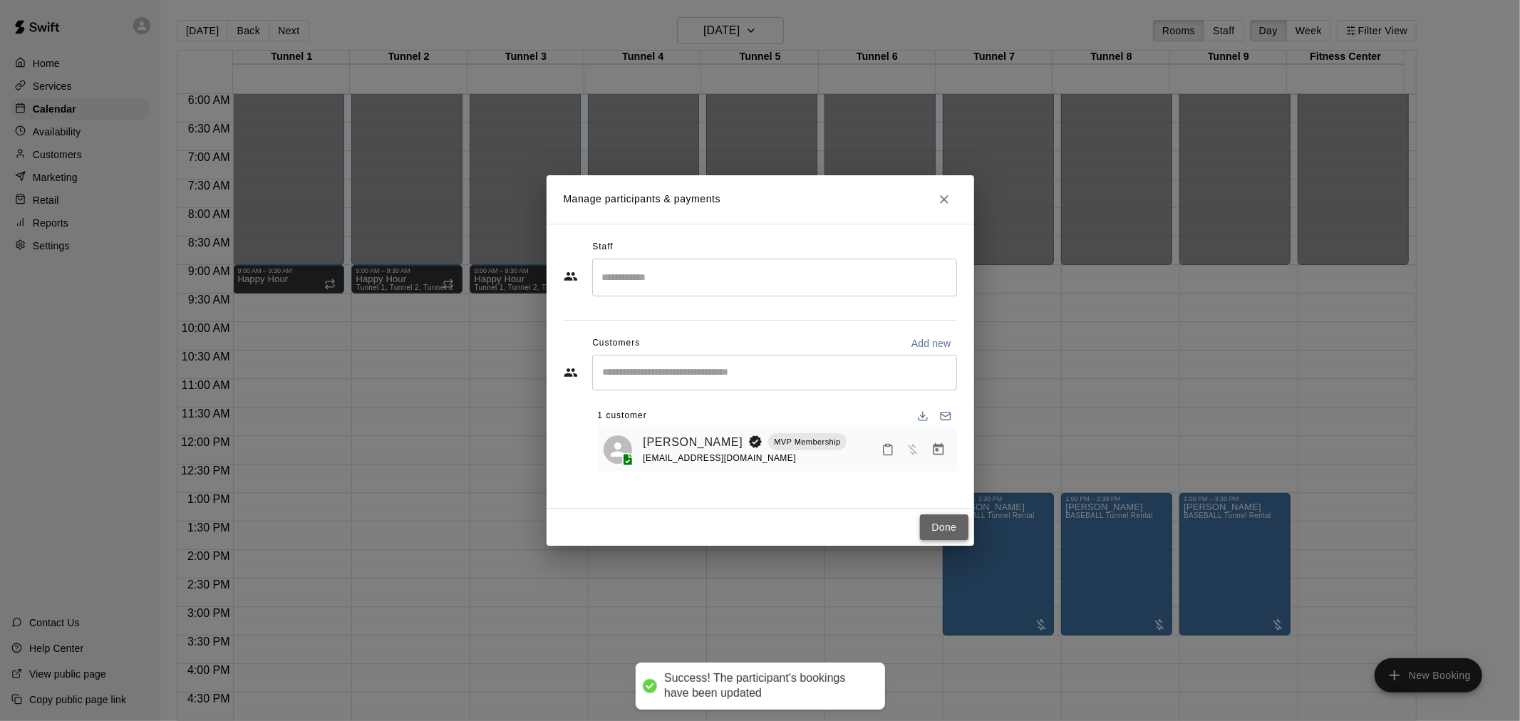
click at [682, 529] on button "Done" at bounding box center [944, 527] width 48 height 26
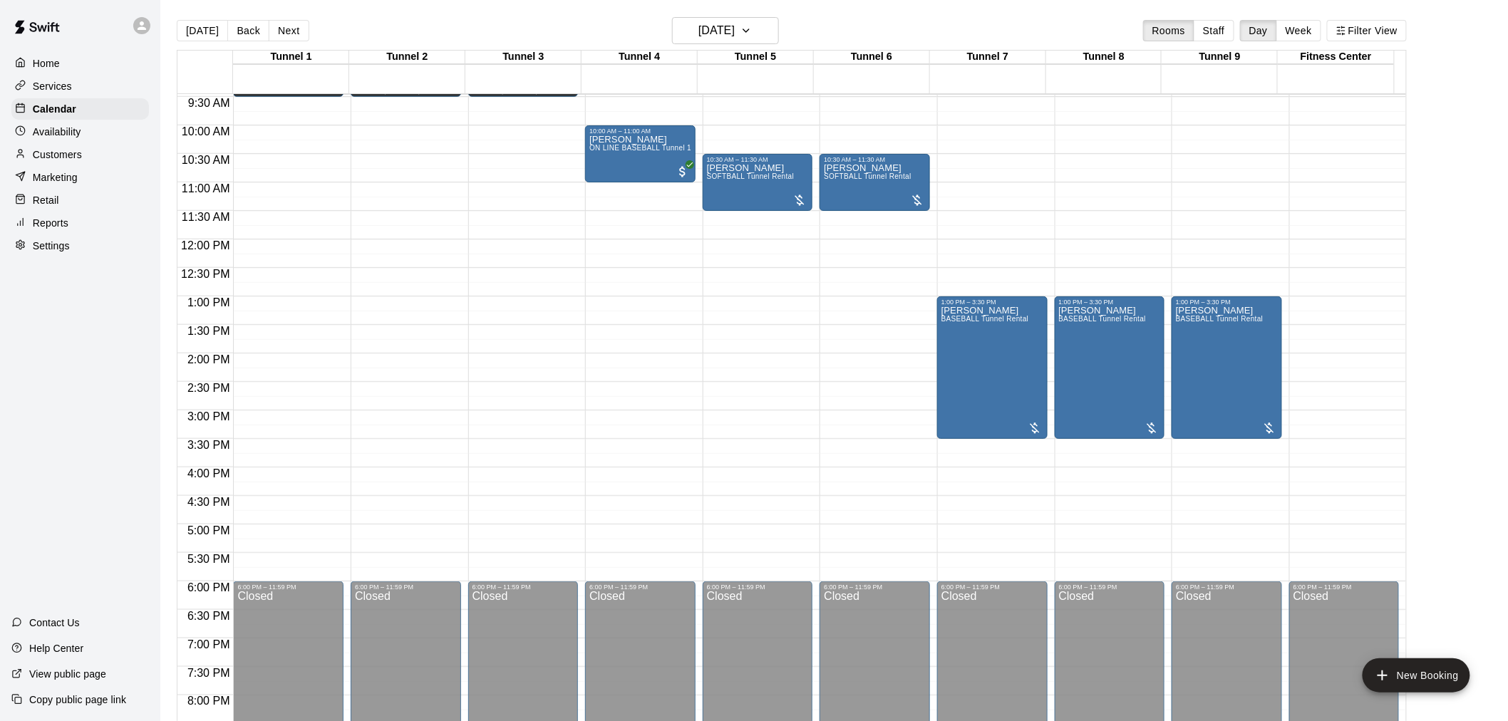
scroll to position [725, 0]
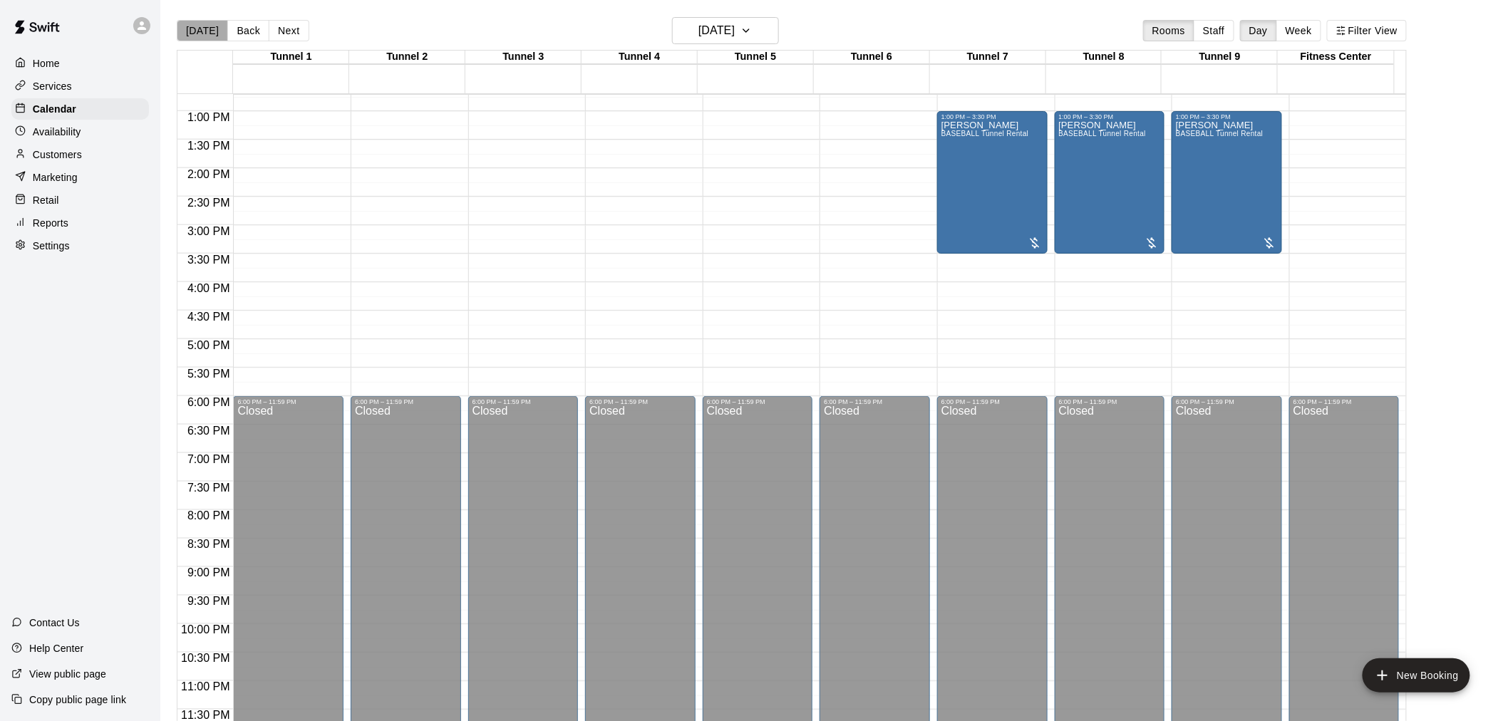
click at [205, 37] on button "[DATE]" at bounding box center [202, 30] width 51 height 21
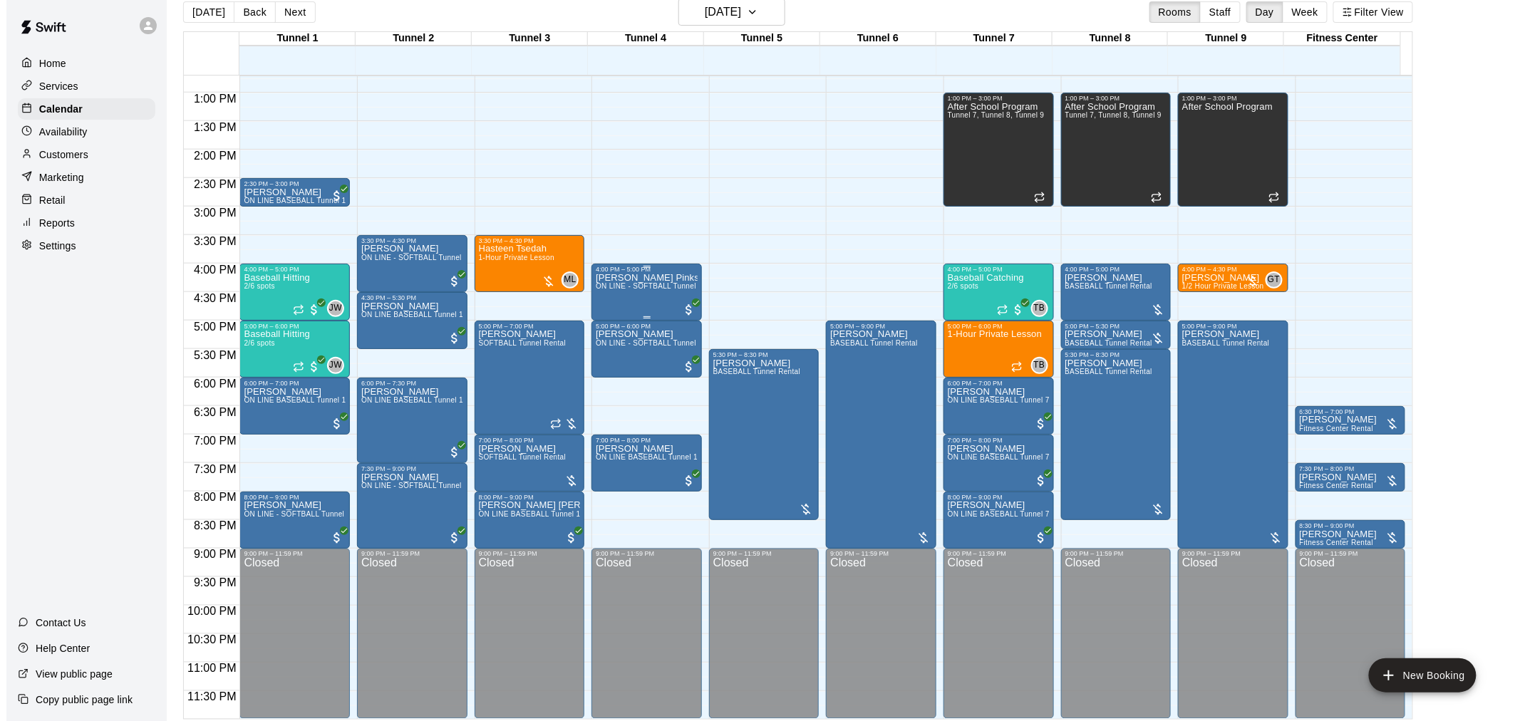
scroll to position [23, 0]
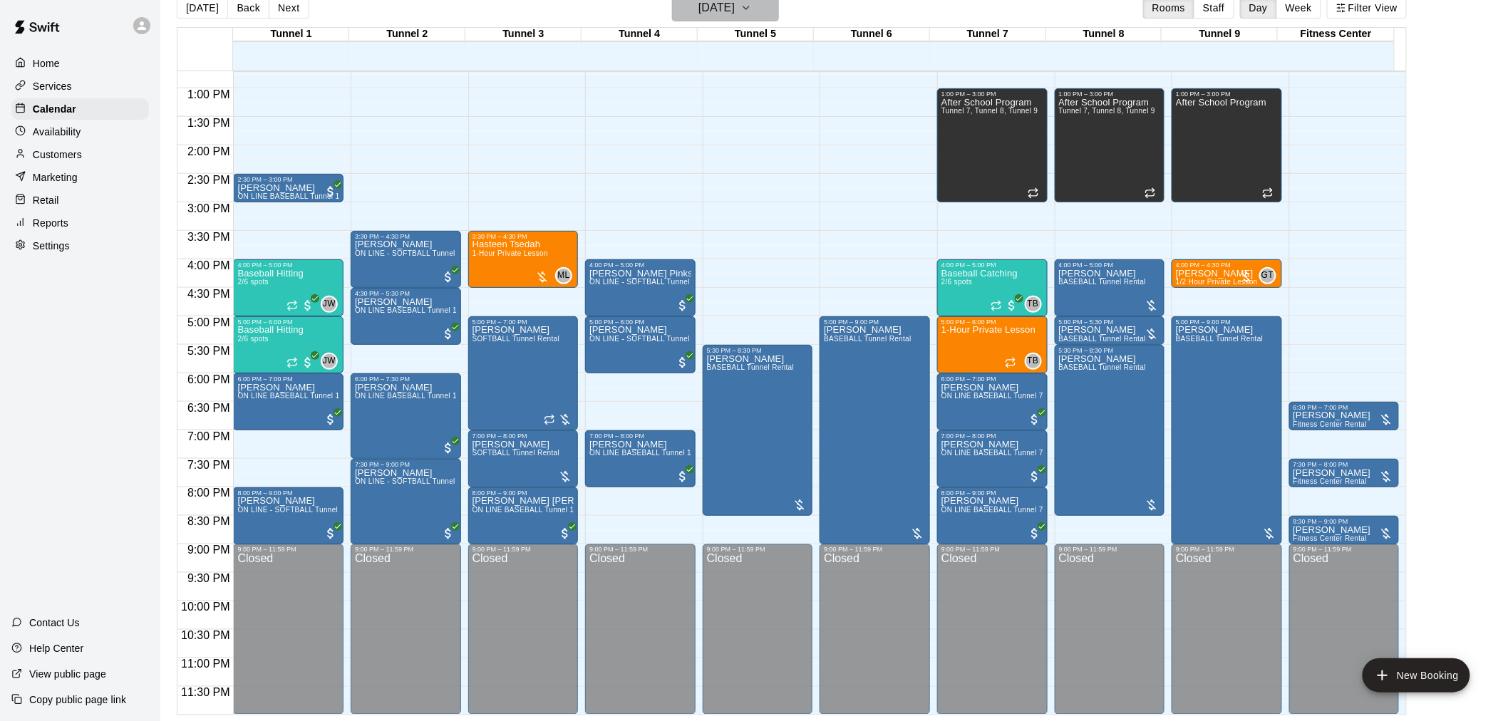
click at [682, 10] on icon "button" at bounding box center [745, 7] width 11 height 17
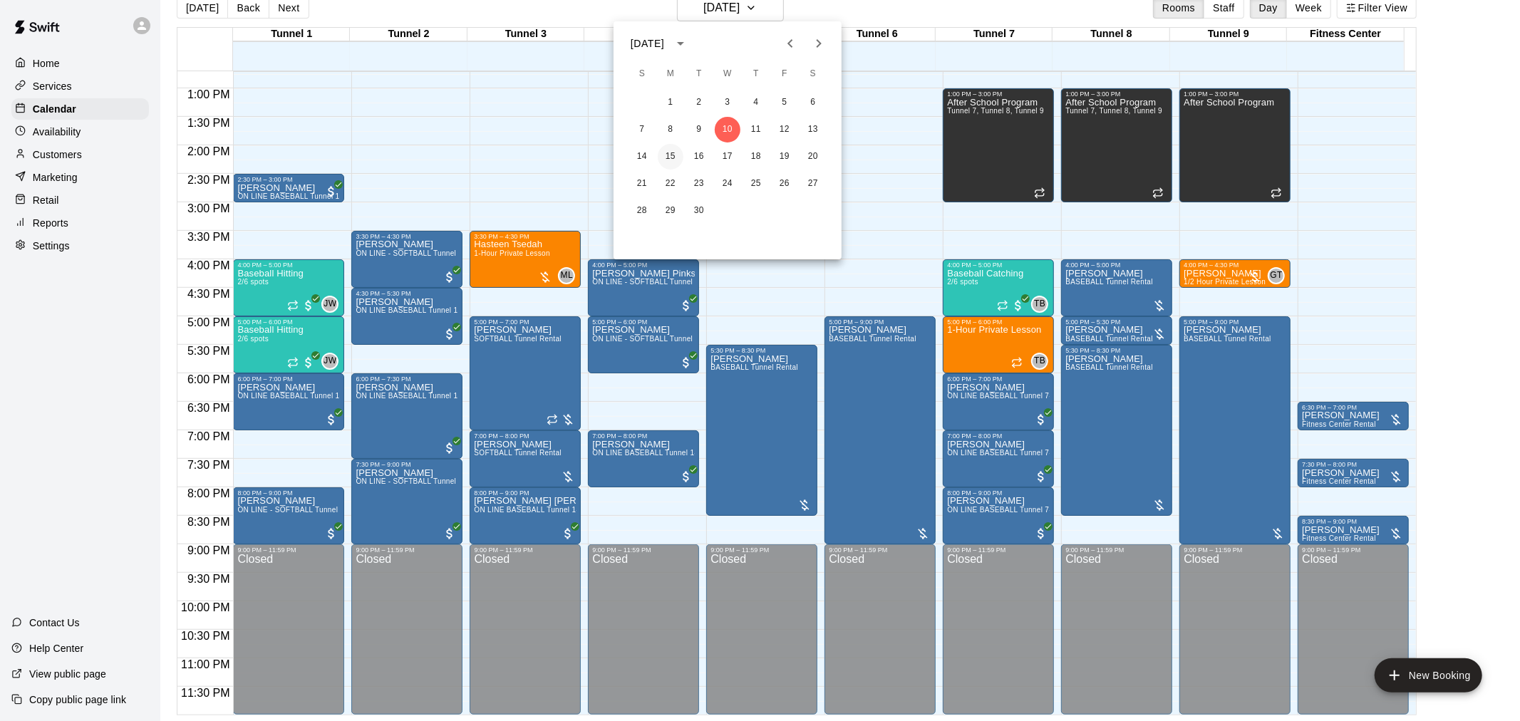
click at [673, 155] on button "15" at bounding box center [671, 157] width 26 height 26
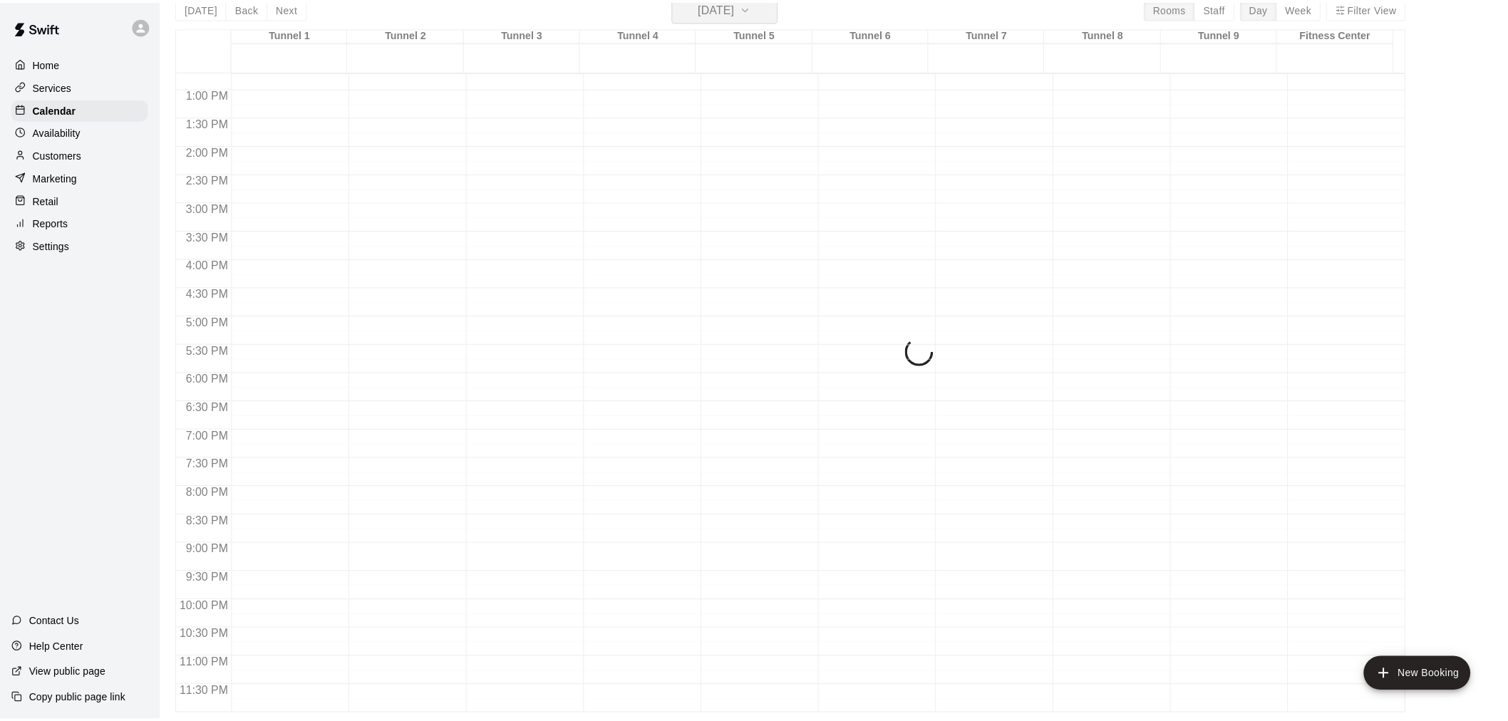
scroll to position [17, 0]
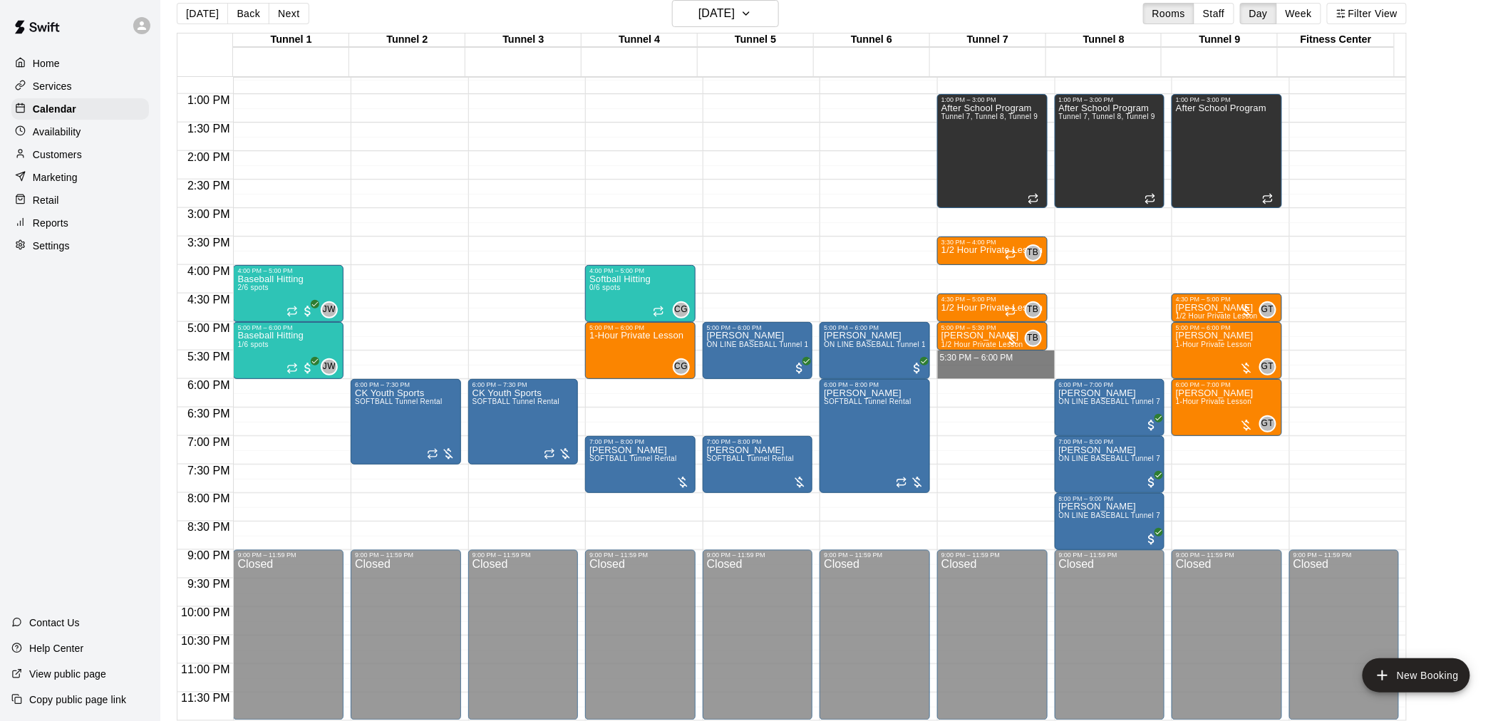
drag, startPoint x: 989, startPoint y: 352, endPoint x: 989, endPoint y: 372, distance: 20.0
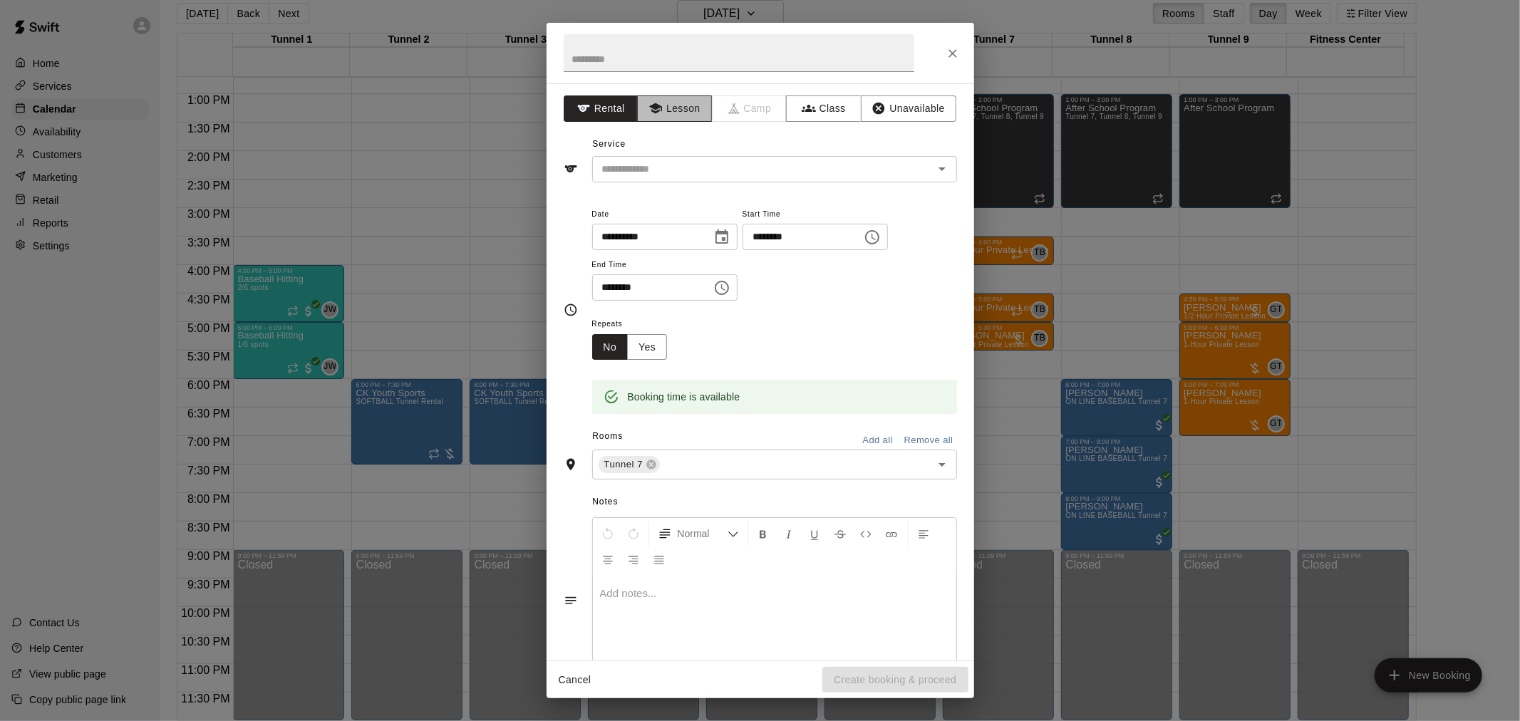
click at [682, 117] on button "Lesson" at bounding box center [674, 108] width 75 height 26
click at [682, 156] on div "​" at bounding box center [774, 169] width 365 height 26
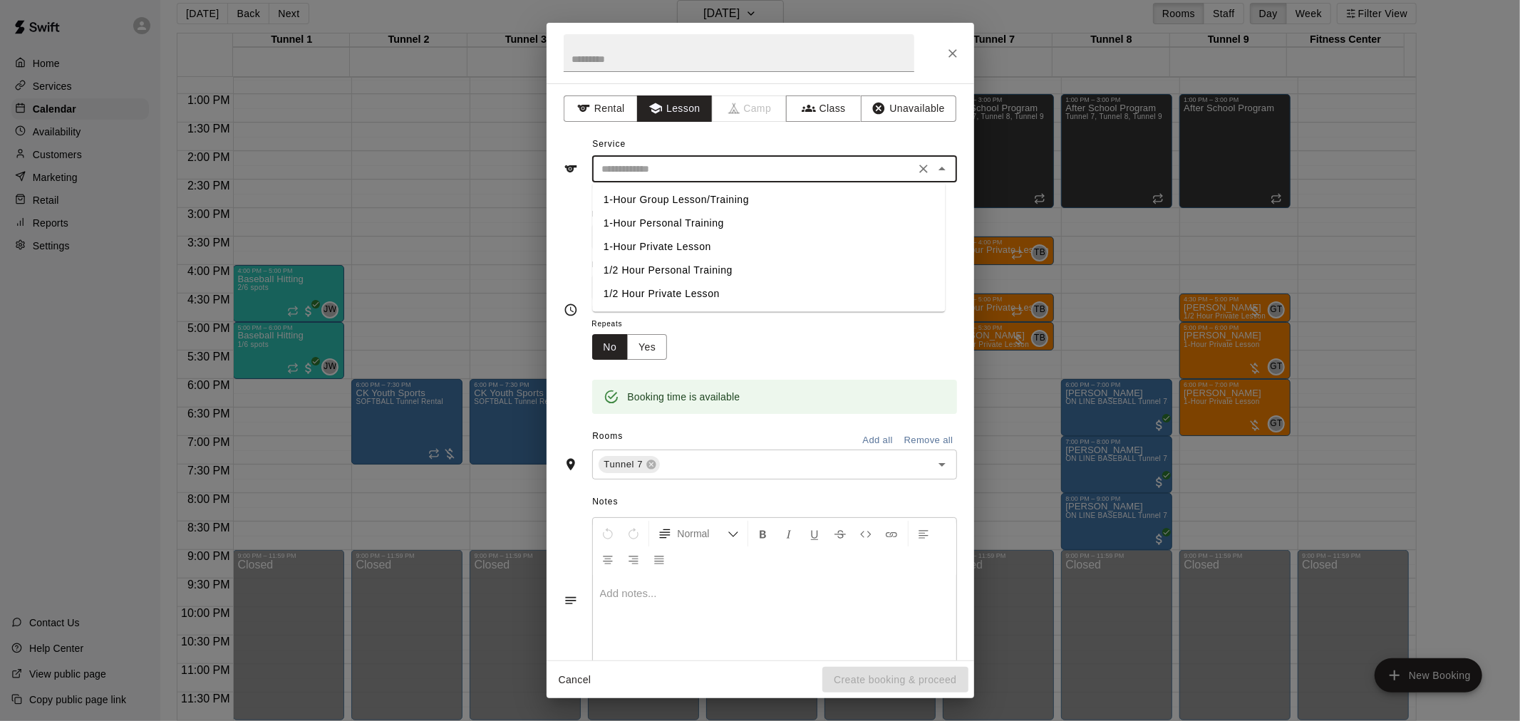
click at [682, 291] on li "1/2 Hour Private Lesson" at bounding box center [768, 294] width 353 height 24
type input "**********"
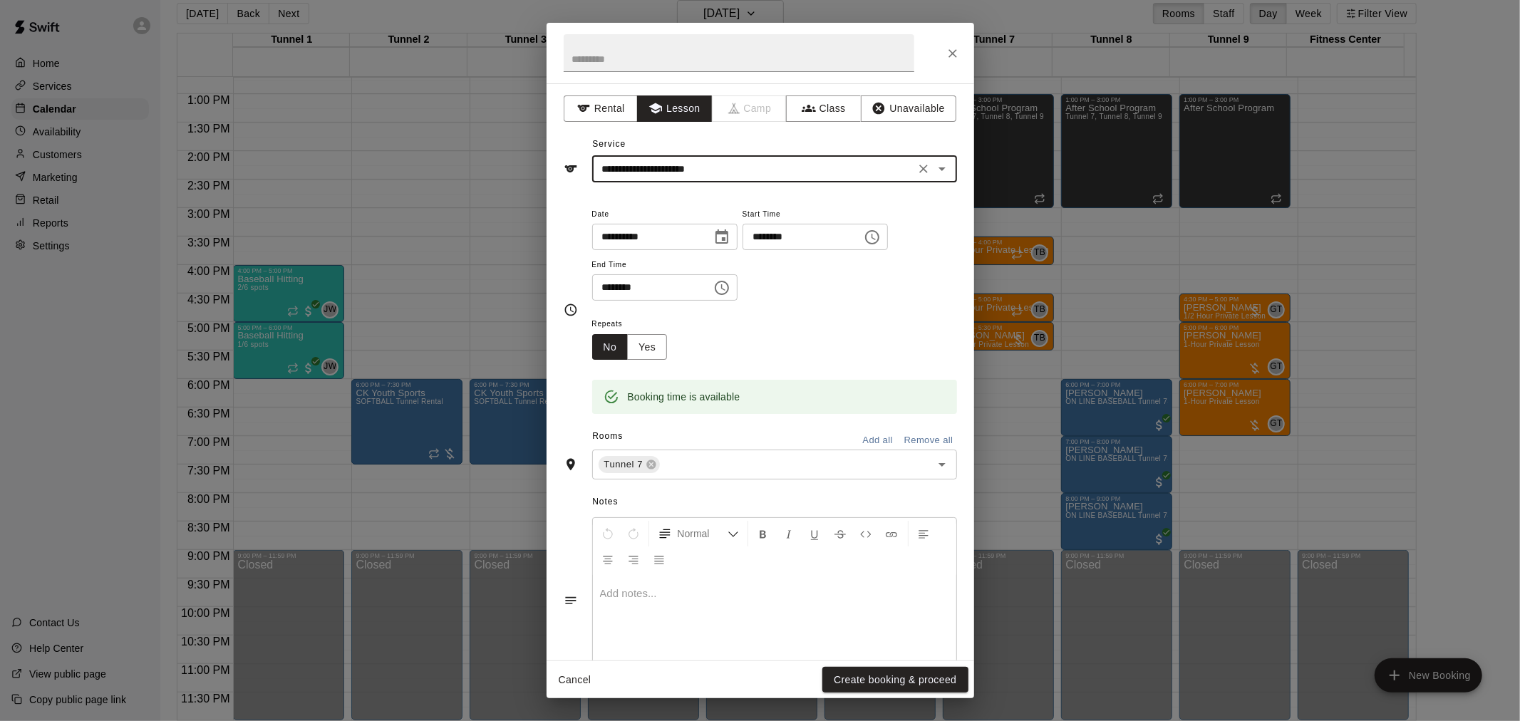
click at [682, 648] on button "Create booking & proceed" at bounding box center [894, 680] width 145 height 26
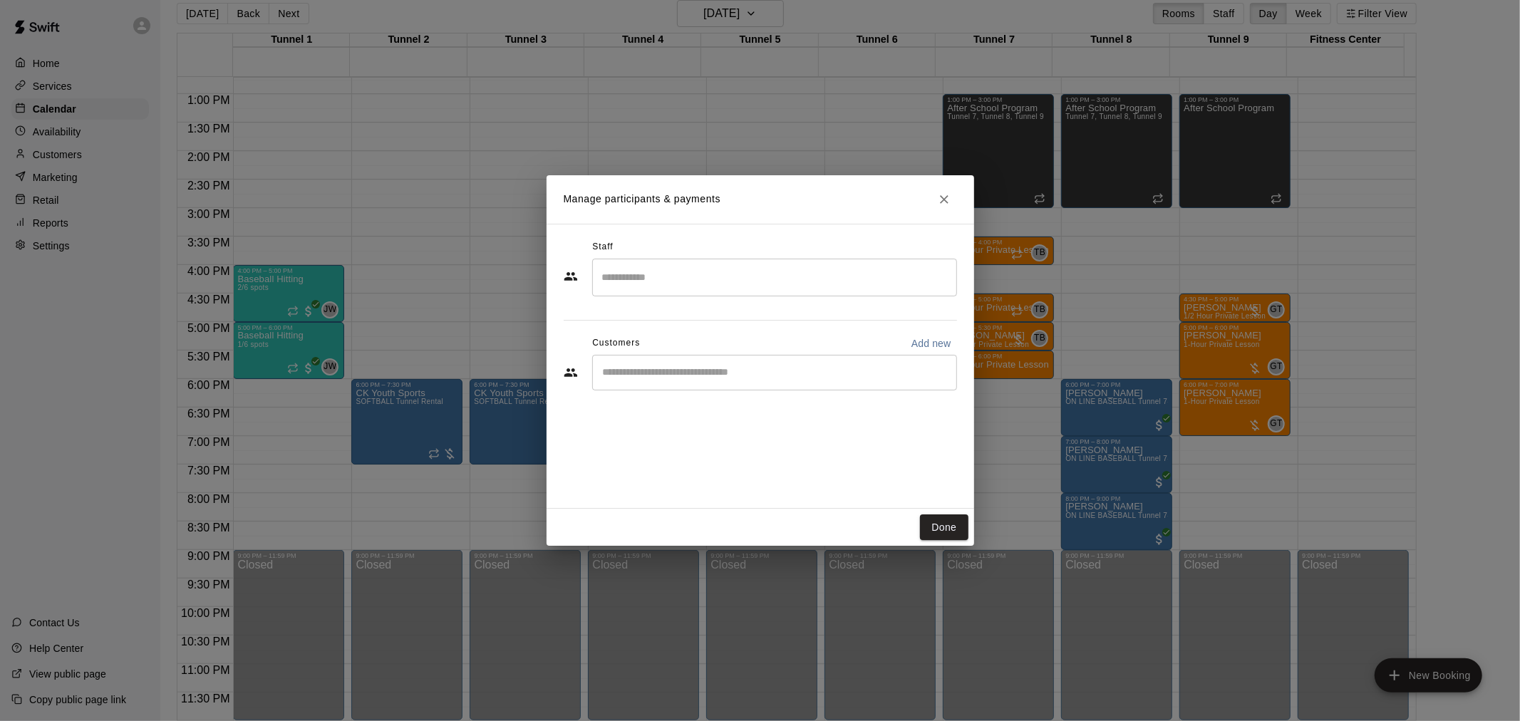
click at [682, 382] on div "​" at bounding box center [774, 373] width 365 height 36
click at [682, 285] on input "Search staff" at bounding box center [775, 277] width 352 height 25
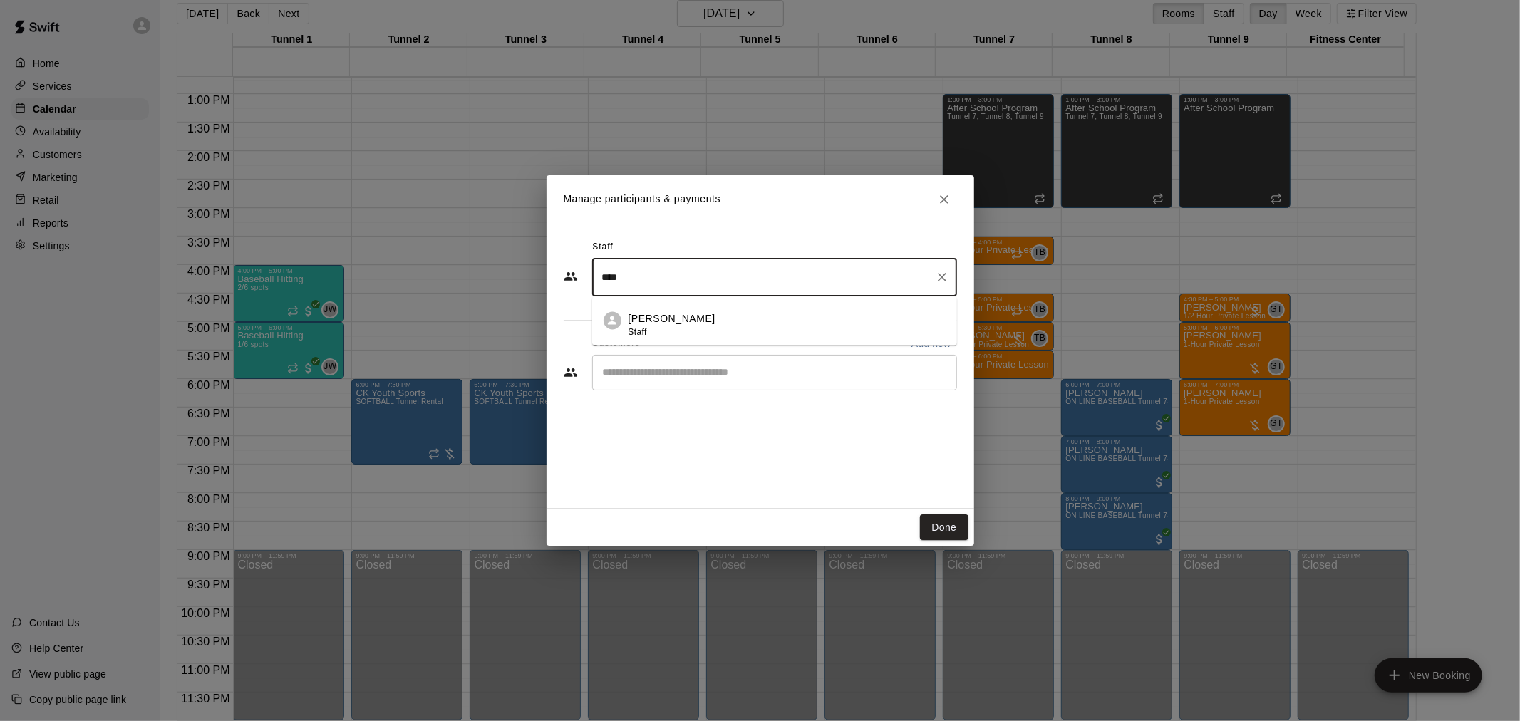
click at [682, 318] on div "[PERSON_NAME] Staff" at bounding box center [787, 326] width 317 height 28
click at [682, 388] on div "​" at bounding box center [774, 373] width 365 height 36
type input "****"
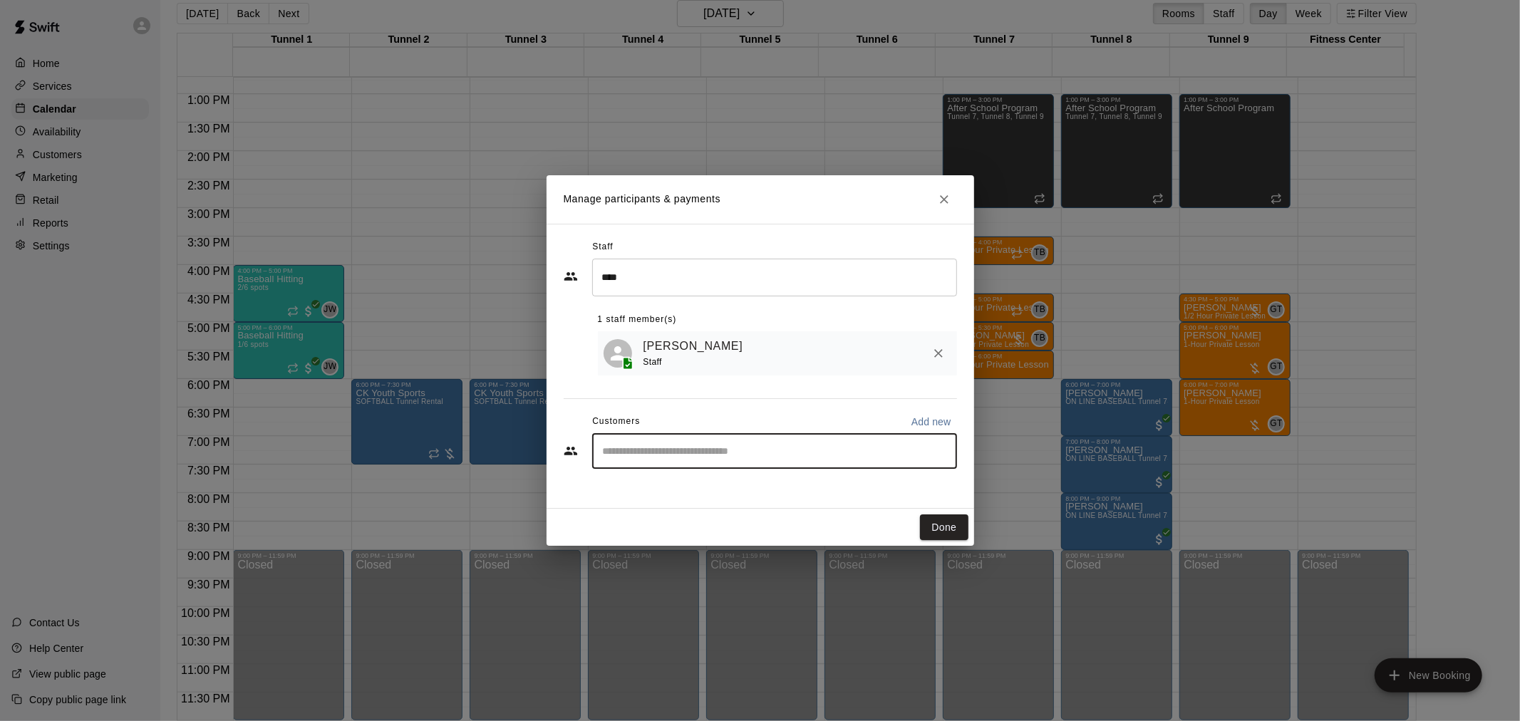
type input "*"
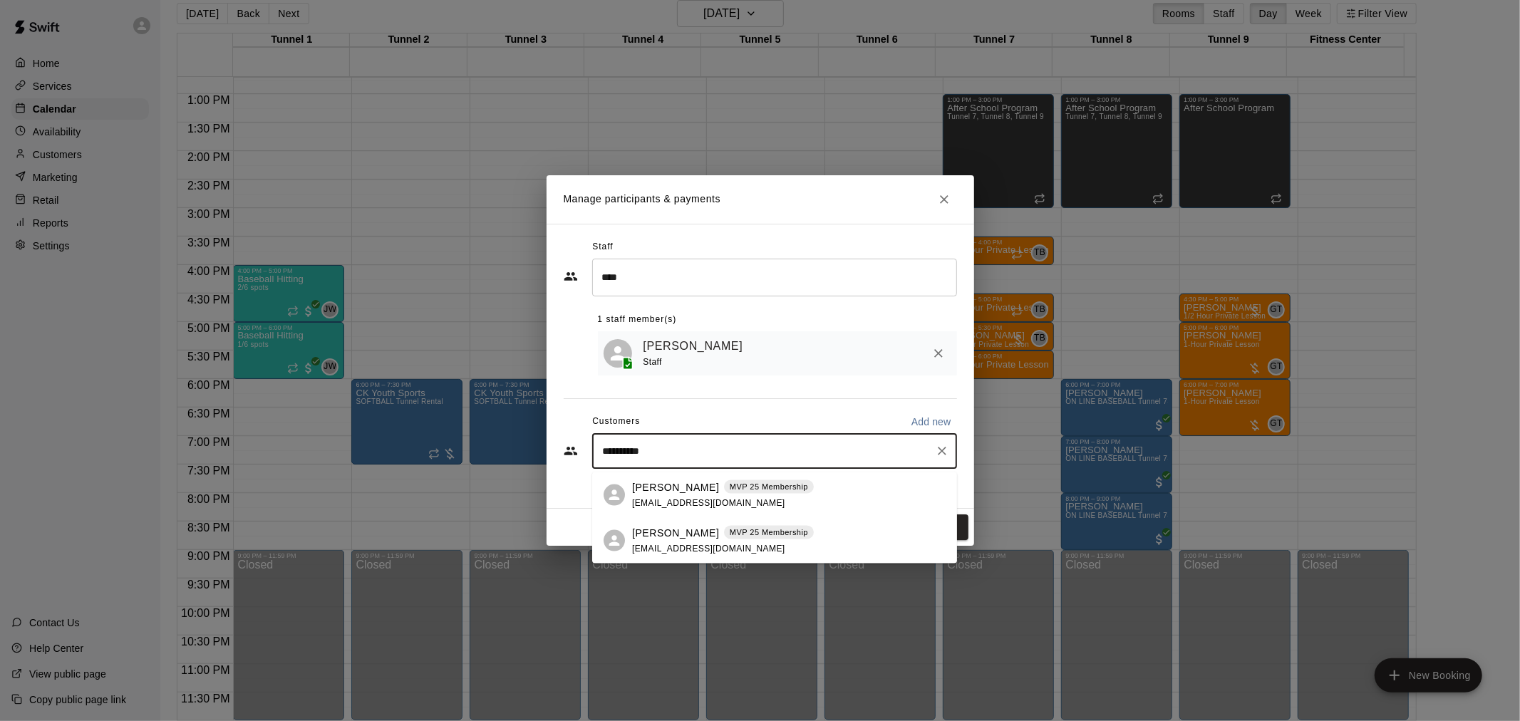
type input "**********"
click at [682, 481] on p "MVP 25 Membership" at bounding box center [769, 487] width 78 height 12
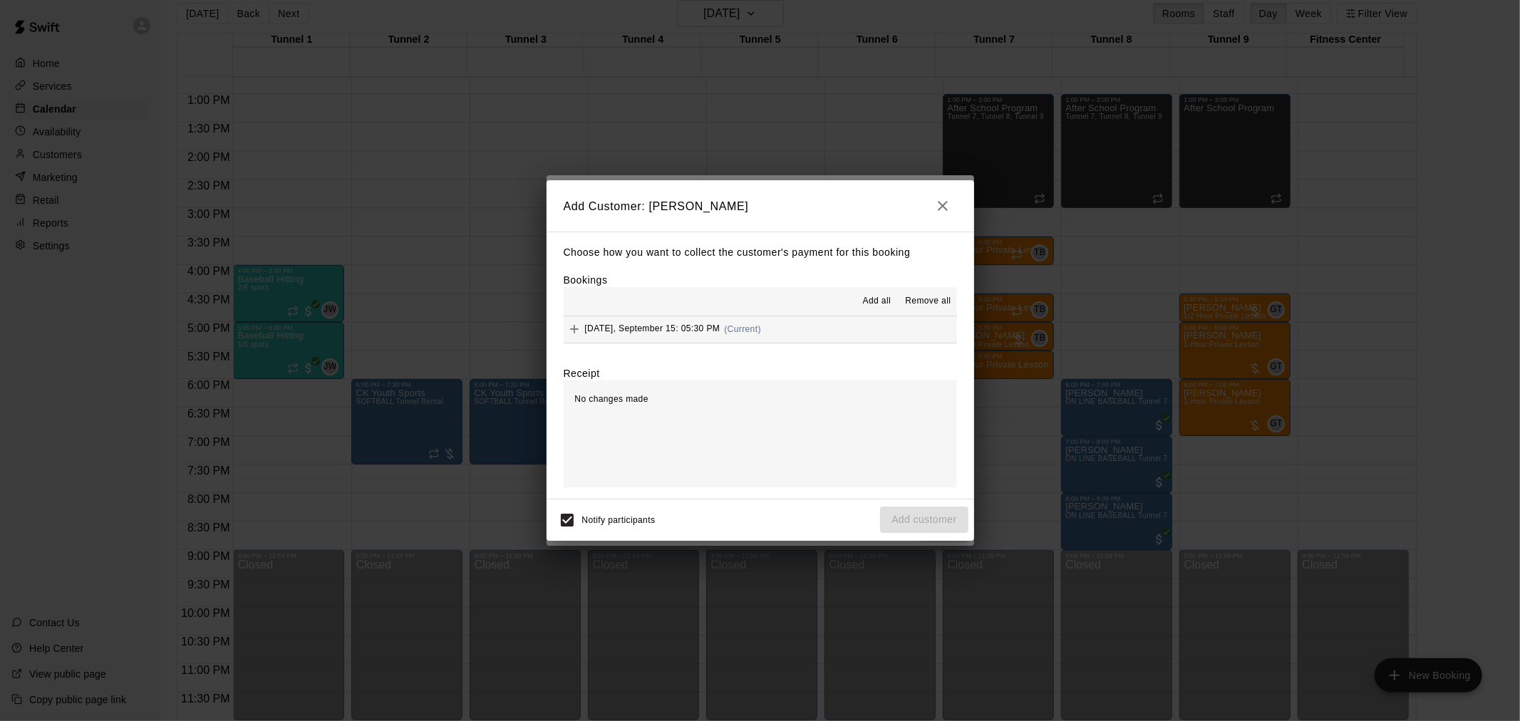
click at [682, 343] on hr at bounding box center [760, 343] width 393 height 1
click at [682, 335] on div "[DATE], September 15: 05:30 PM (Current)" at bounding box center [662, 329] width 197 height 21
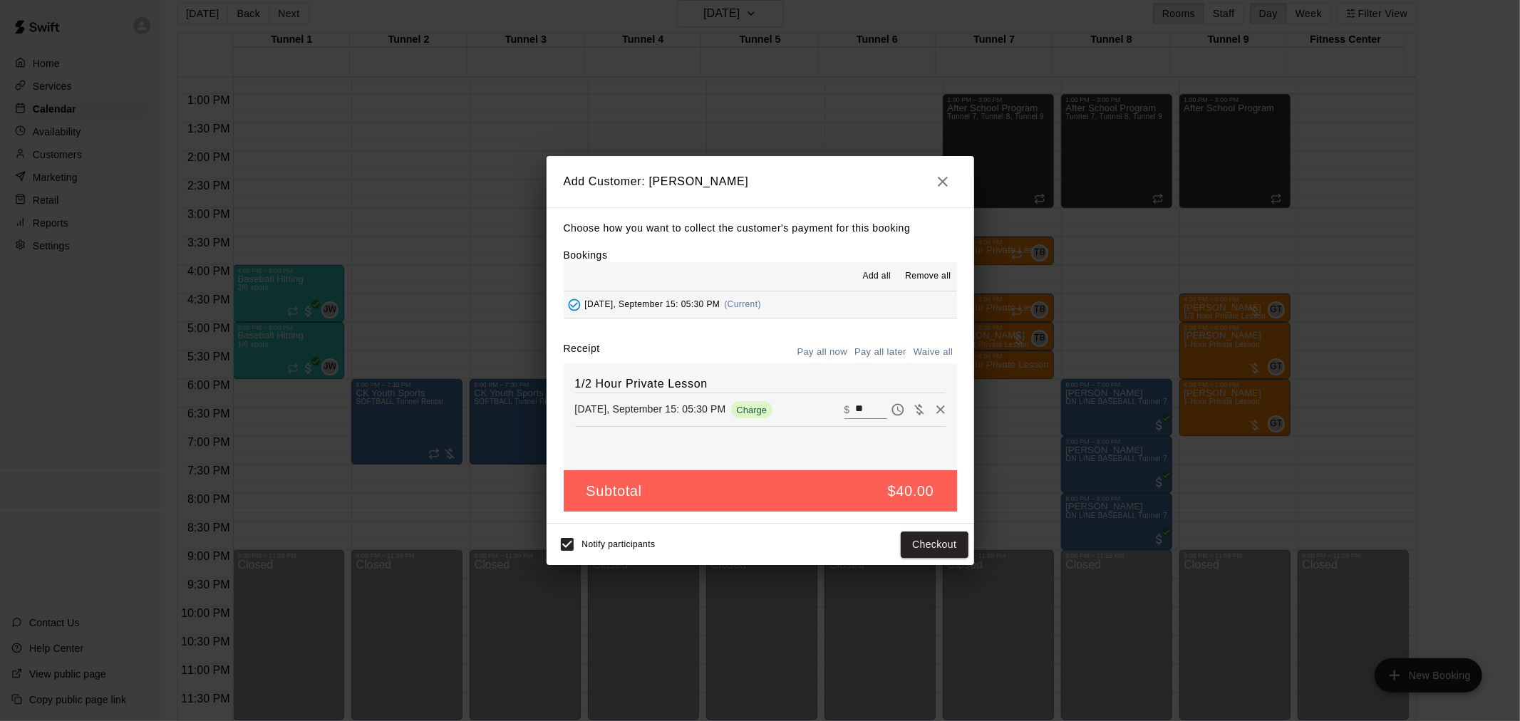
click at [682, 355] on button "Pay all later" at bounding box center [880, 352] width 59 height 22
click at [682, 538] on button "Add customer" at bounding box center [924, 545] width 88 height 26
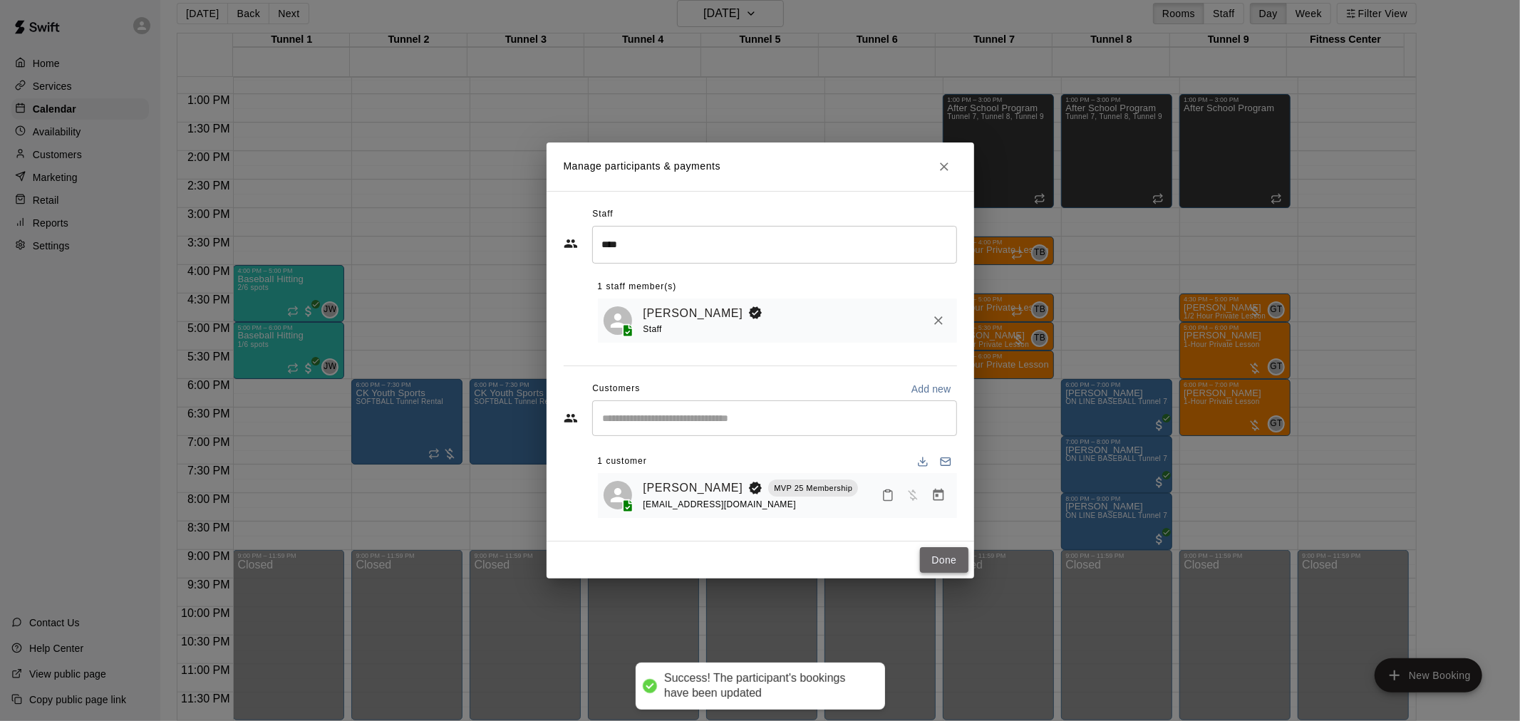
click at [682, 567] on button "Done" at bounding box center [944, 560] width 48 height 26
